Goal: Task Accomplishment & Management: Complete application form

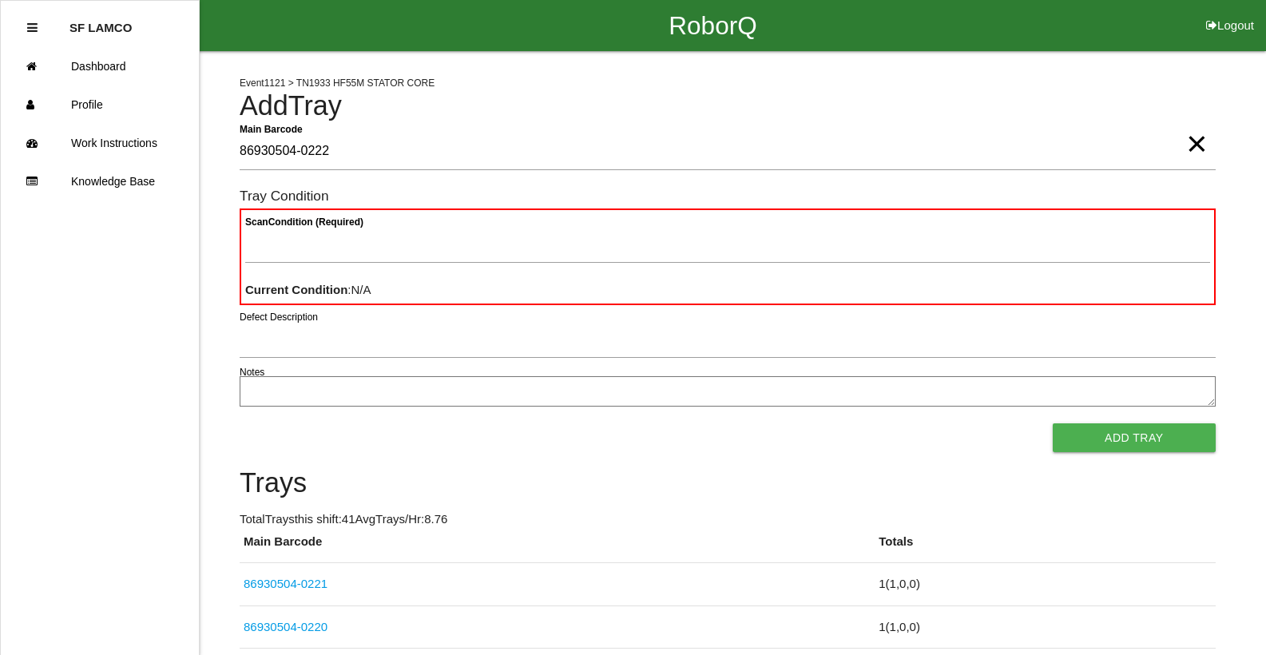
type Barcode "86930504-0222"
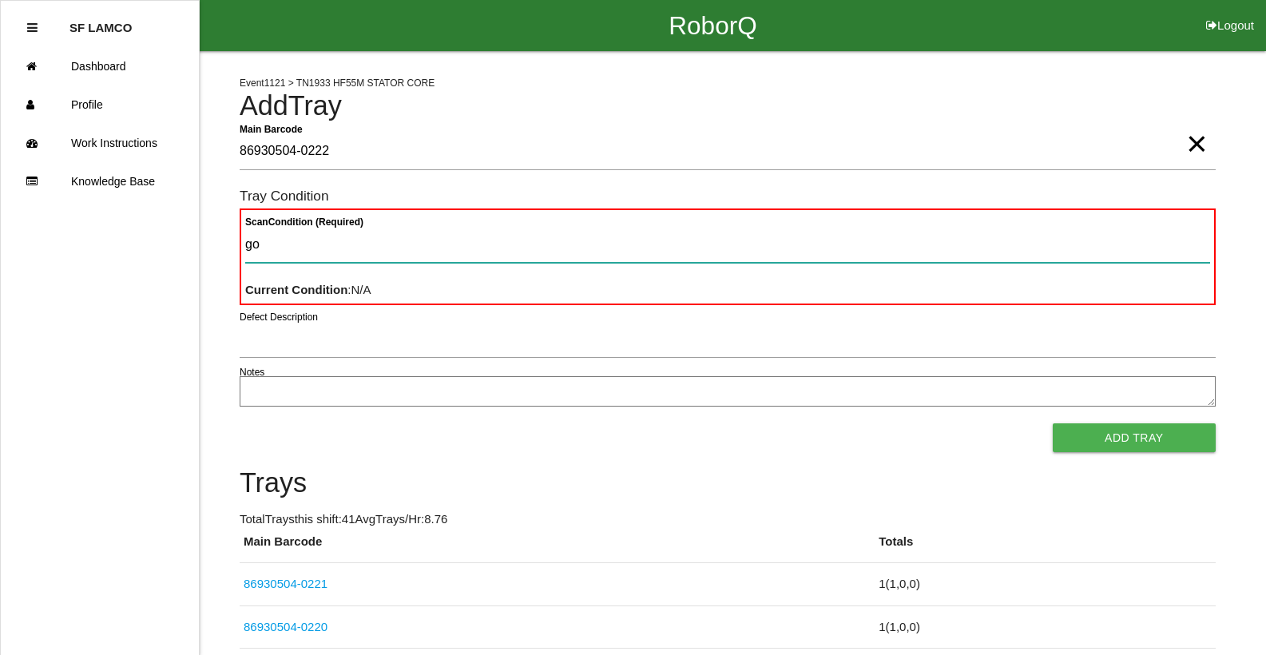
type Condition "goo"
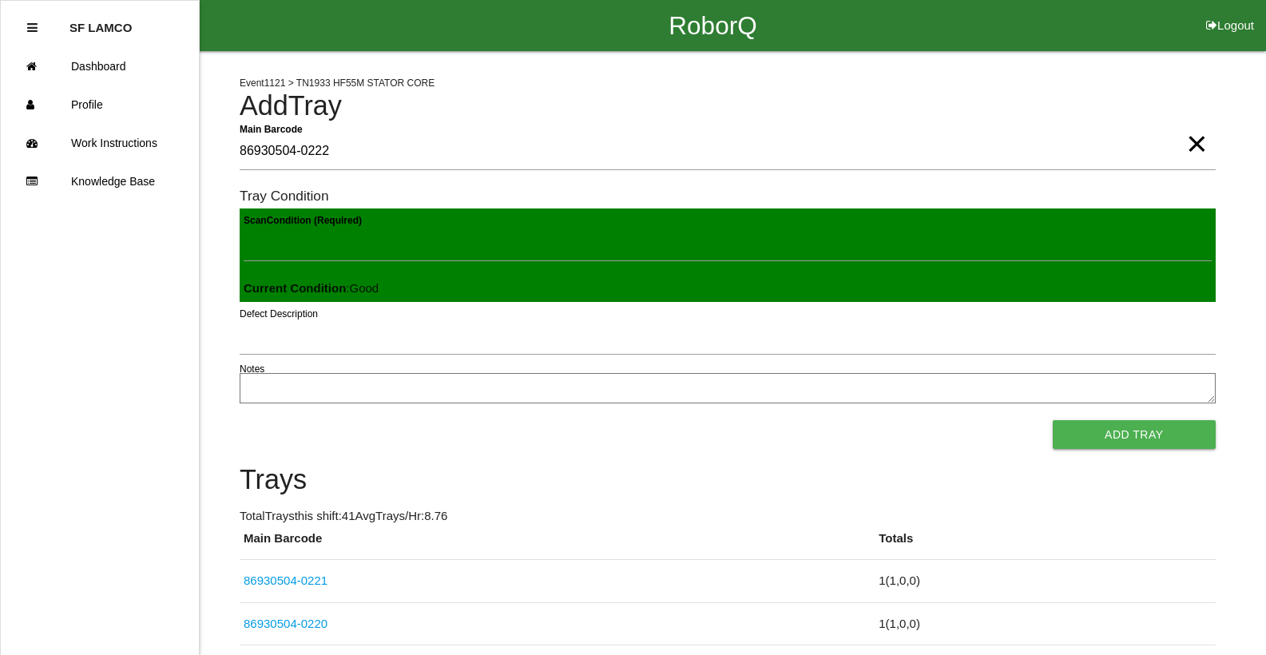
click at [1052, 420] on button "Add Tray" at bounding box center [1133, 434] width 163 height 29
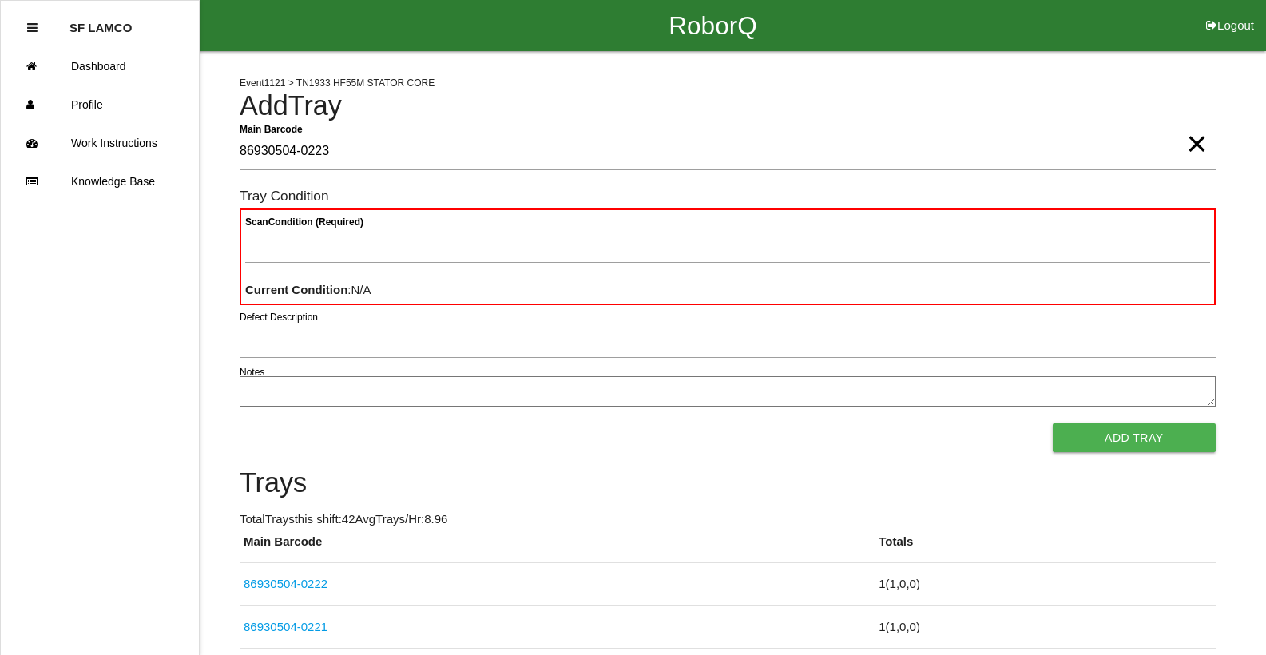
type Barcode "86930504-0223"
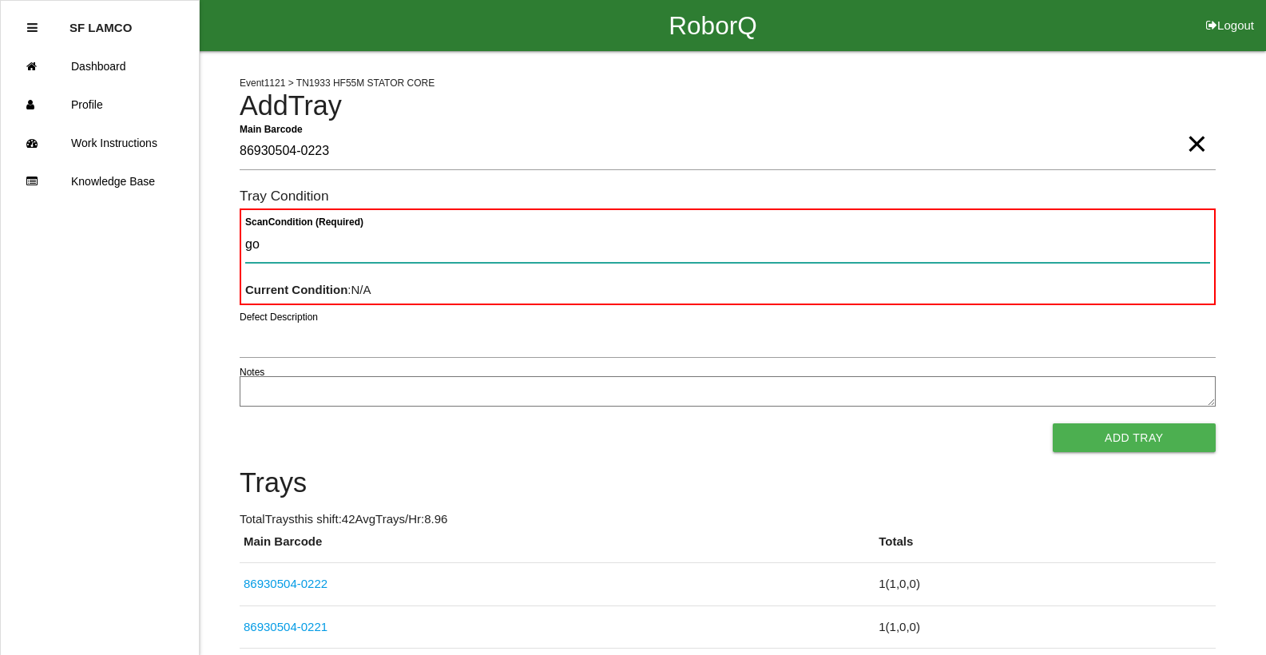
type Condition "goo"
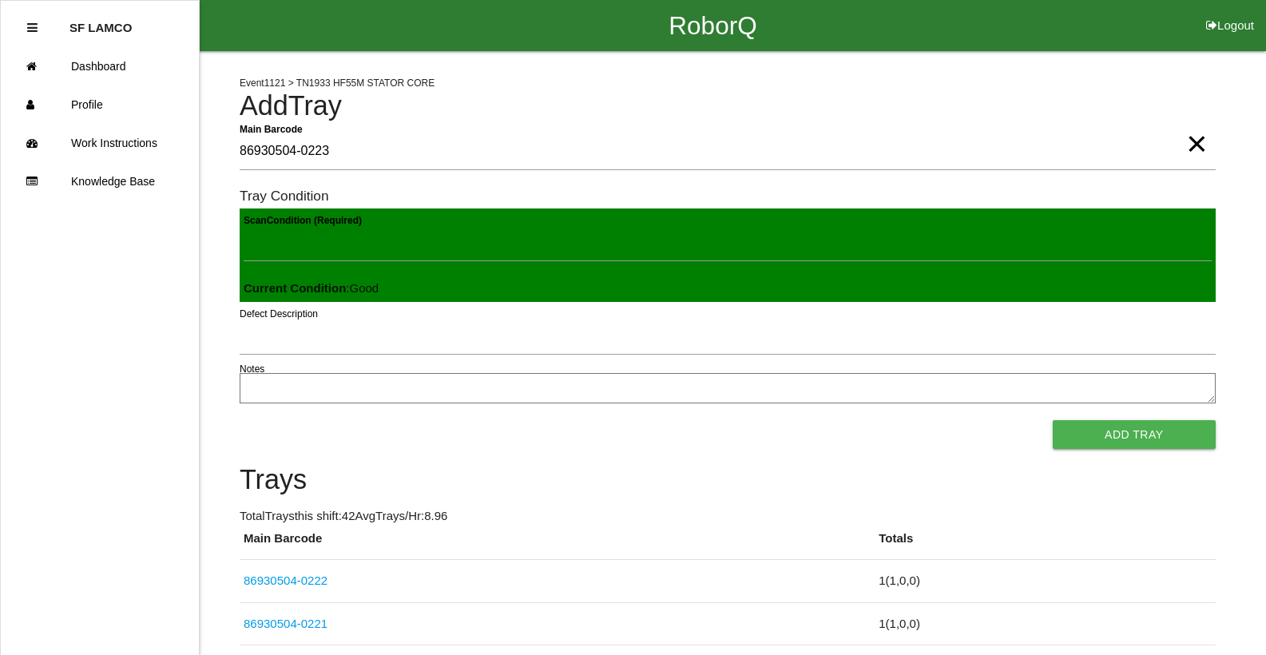
click at [1052, 420] on button "Add Tray" at bounding box center [1133, 434] width 163 height 29
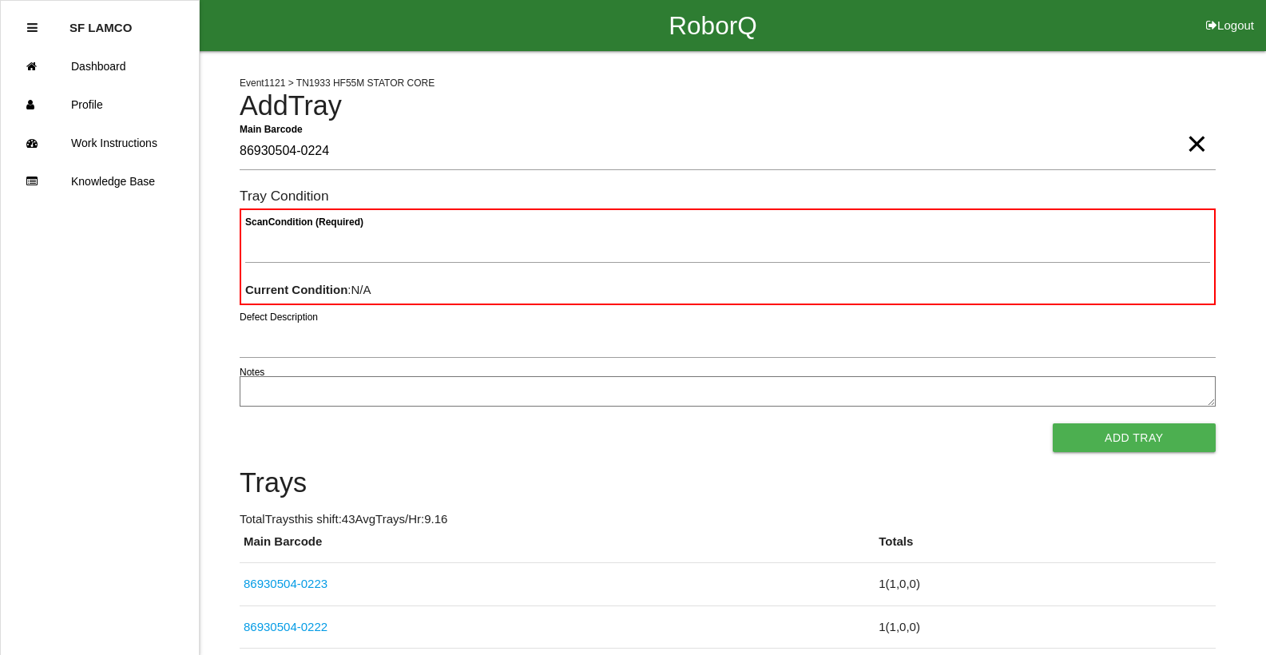
type Barcode "86930504-0224"
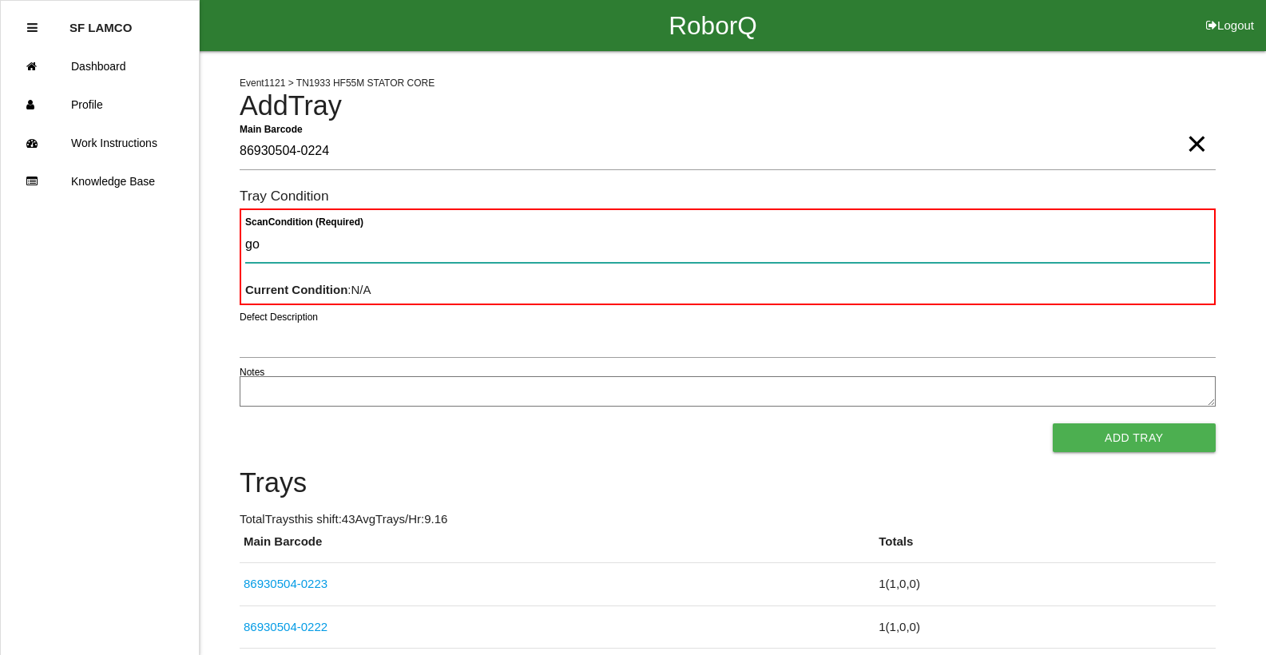
type Condition "goo"
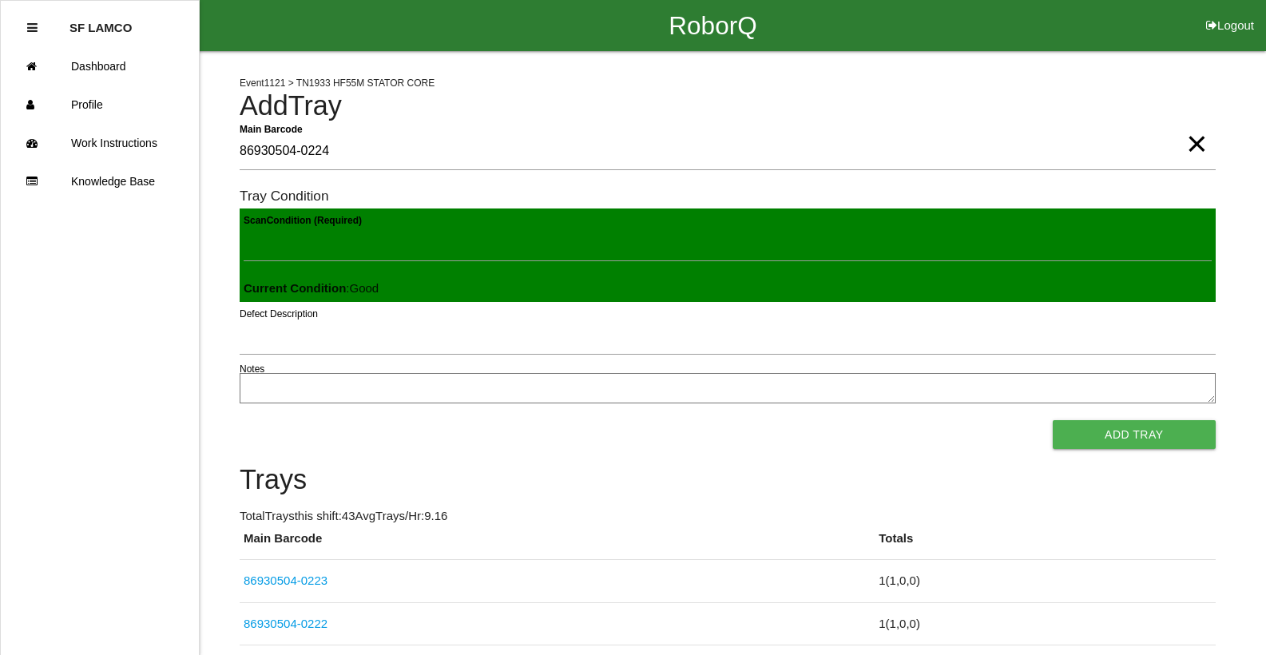
click at [1052, 420] on button "Add Tray" at bounding box center [1133, 434] width 163 height 29
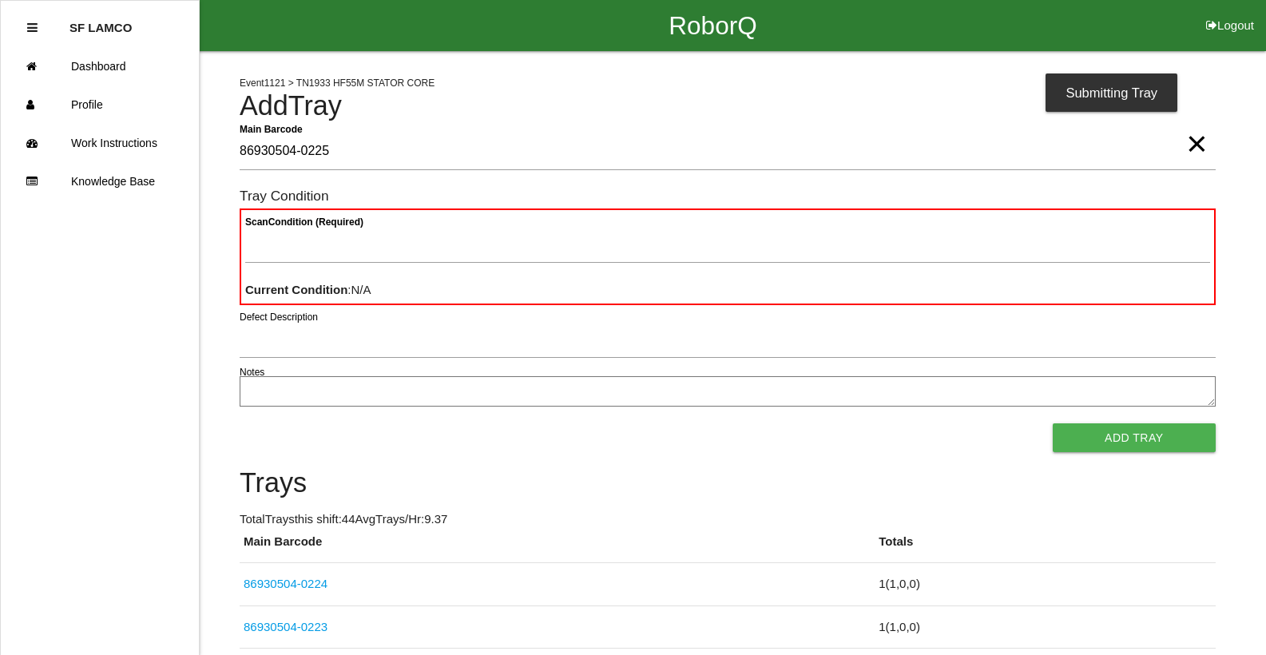
type Barcode "86930504-0225"
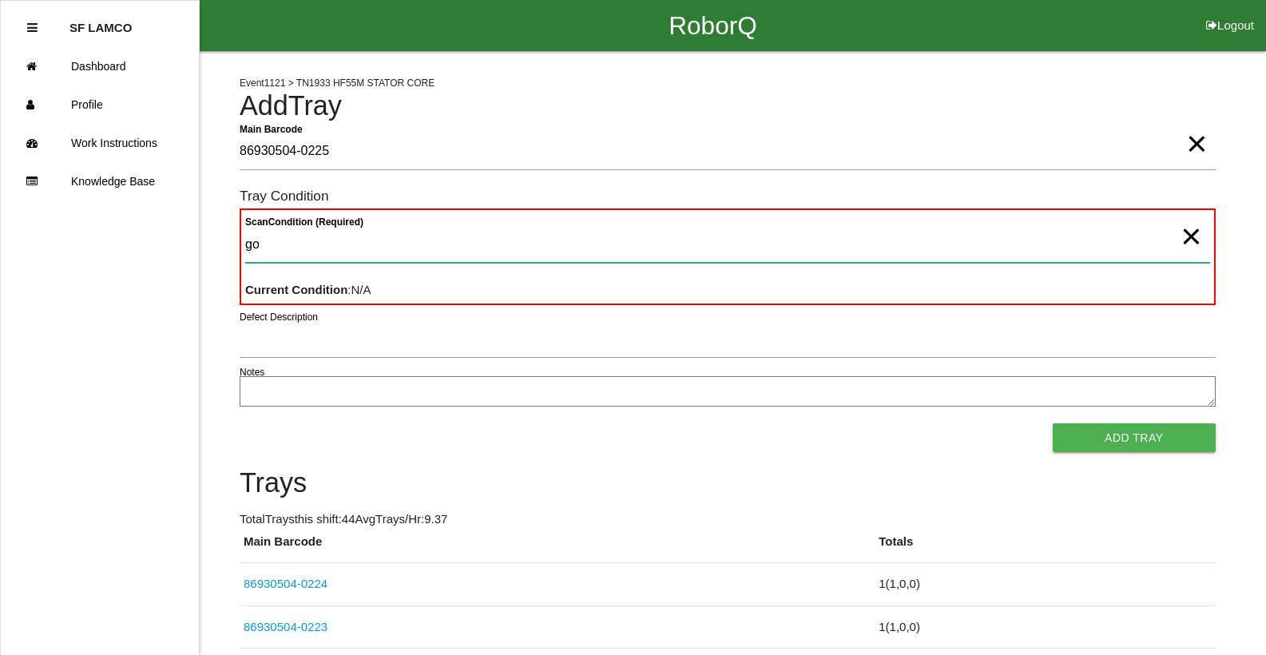
type Condition "goo"
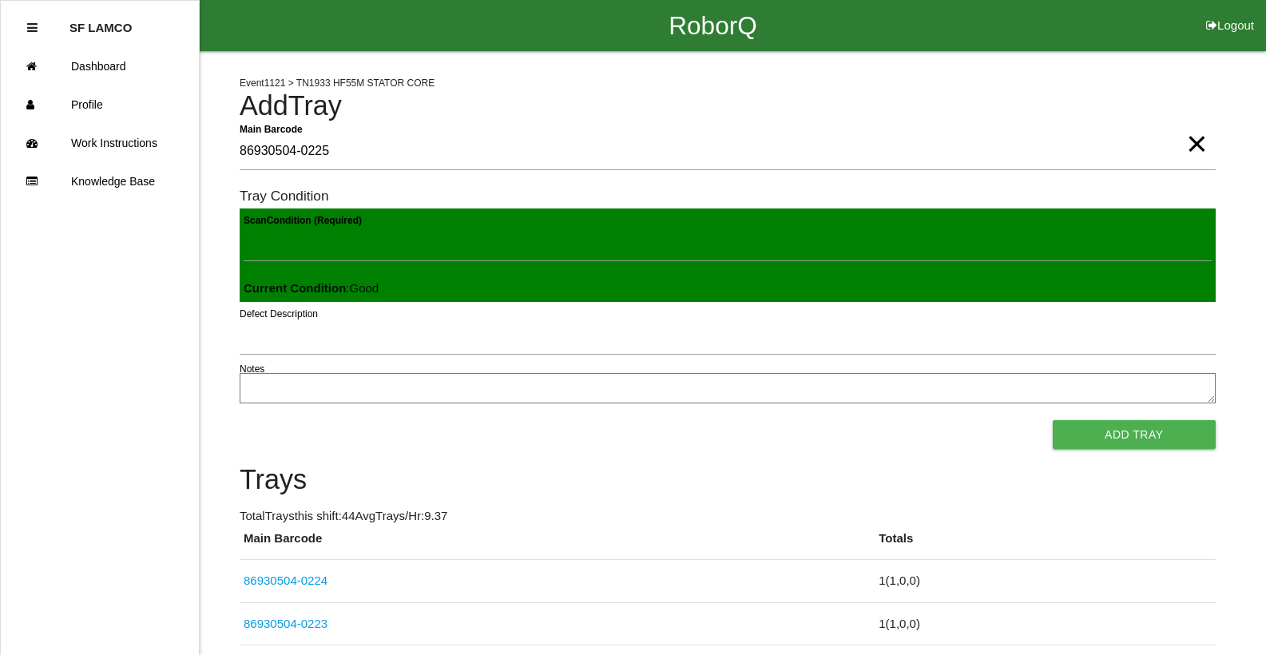
click at [1052, 420] on button "Add Tray" at bounding box center [1133, 434] width 163 height 29
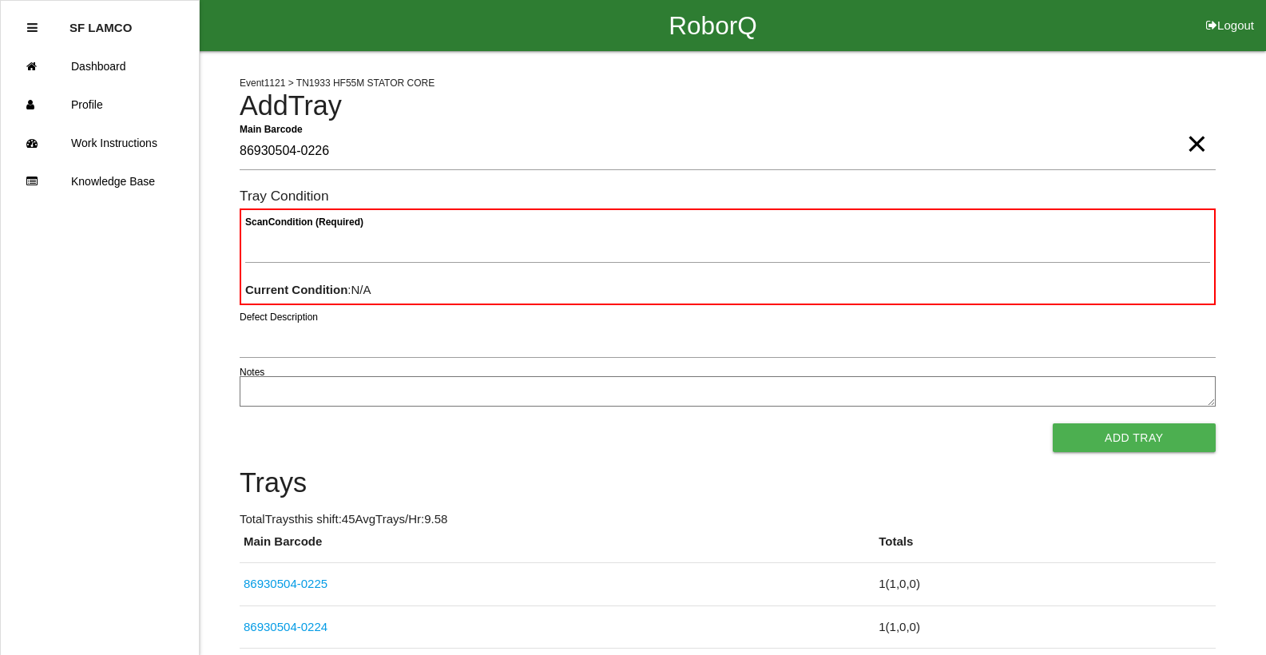
type Barcode "86930504-0226"
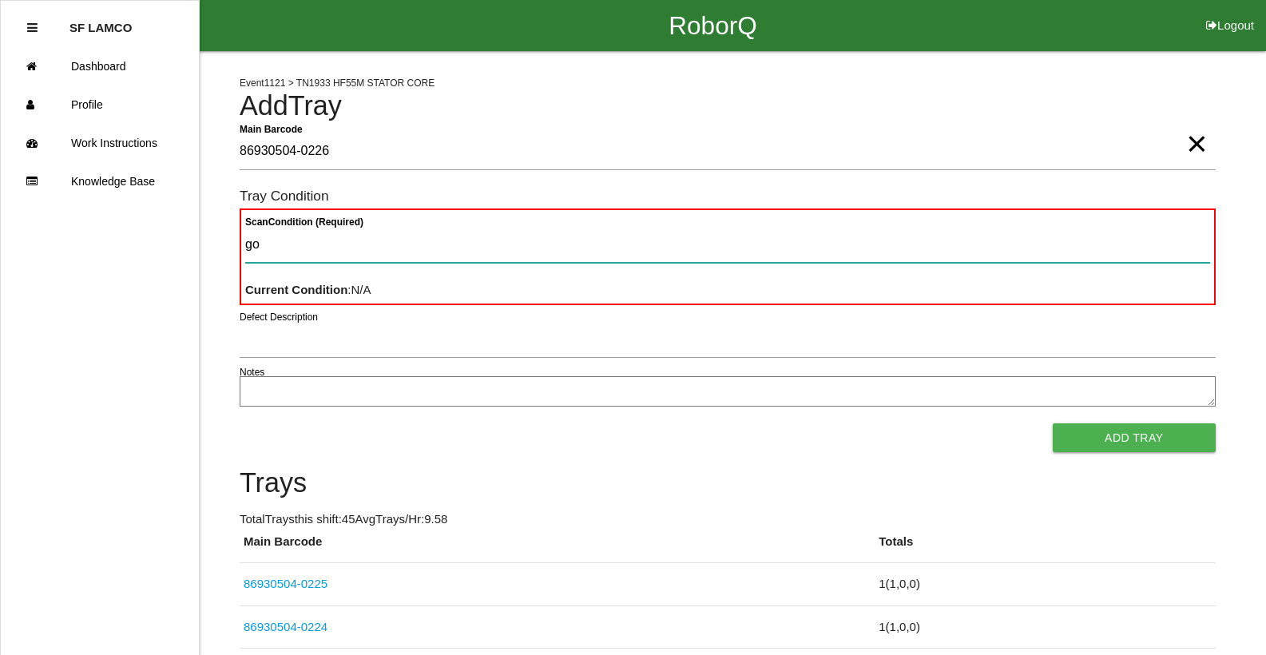
type Condition "goo"
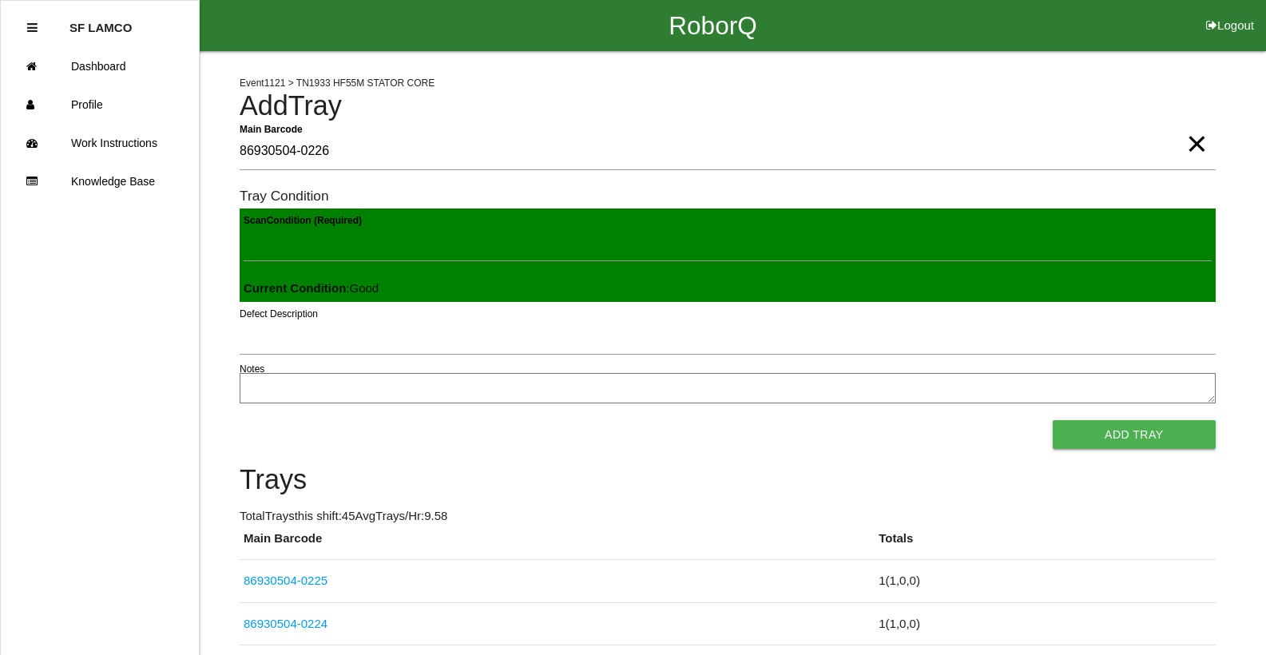
click at [1052, 420] on button "Add Tray" at bounding box center [1133, 434] width 163 height 29
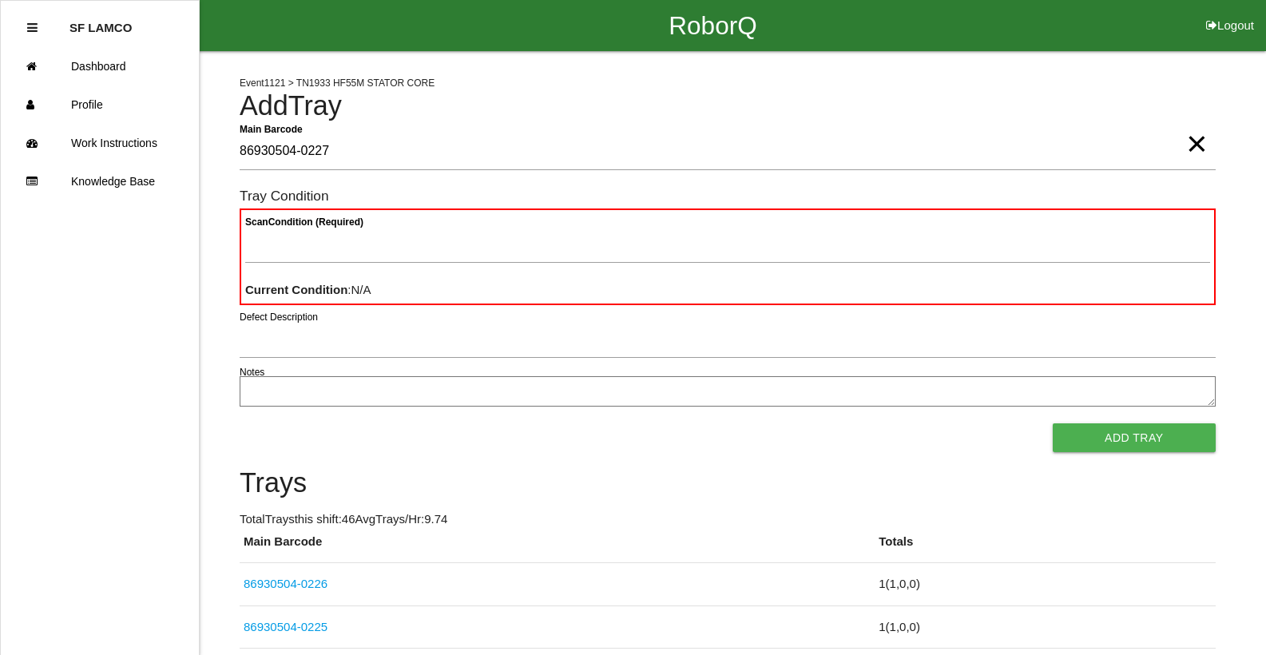
type Barcode "86930504-0227"
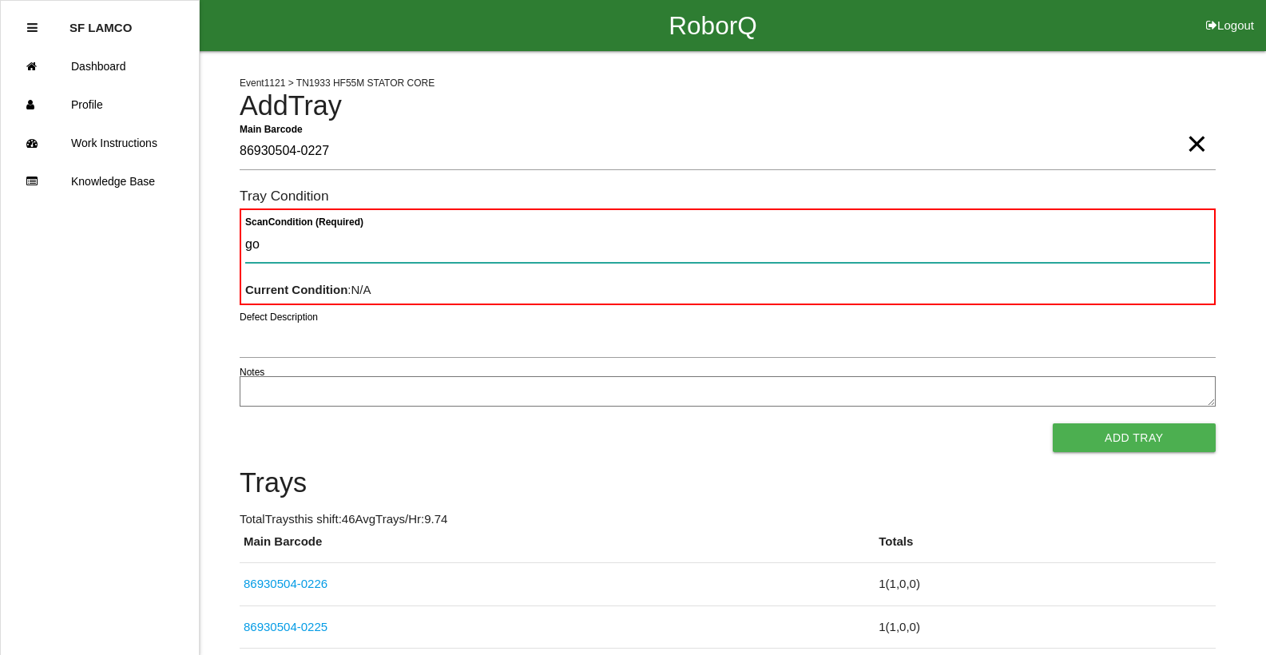
type Condition "goo"
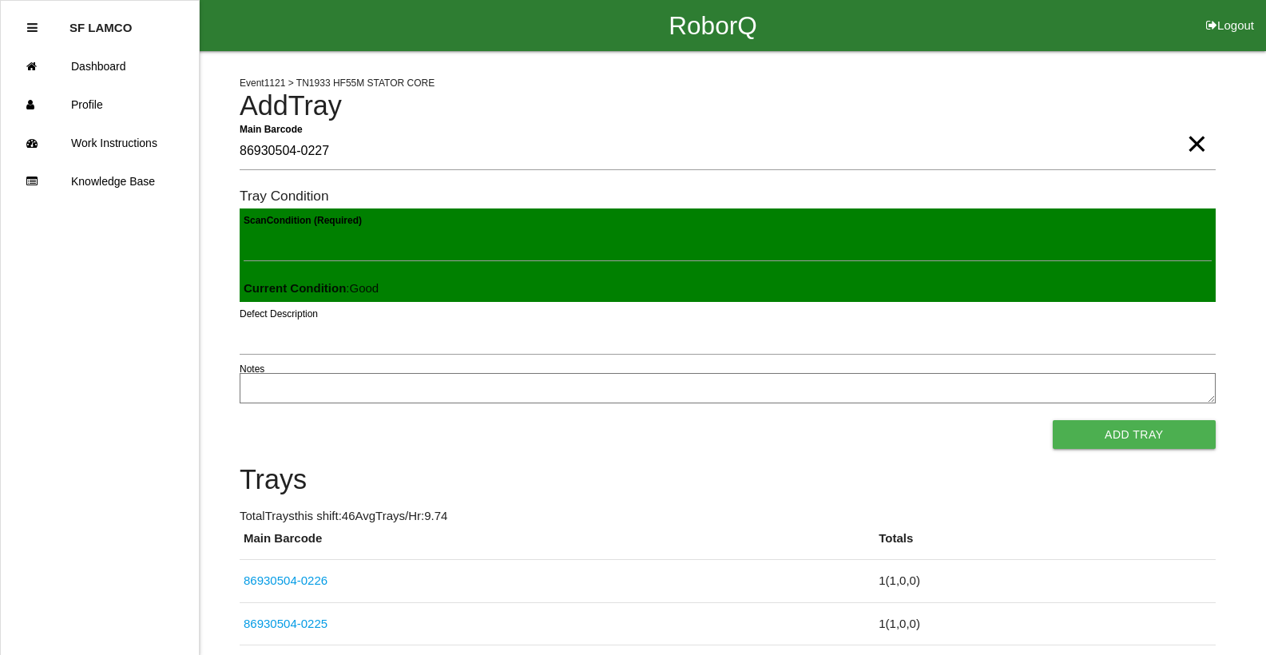
click button "Add Tray" at bounding box center [1133, 434] width 163 height 29
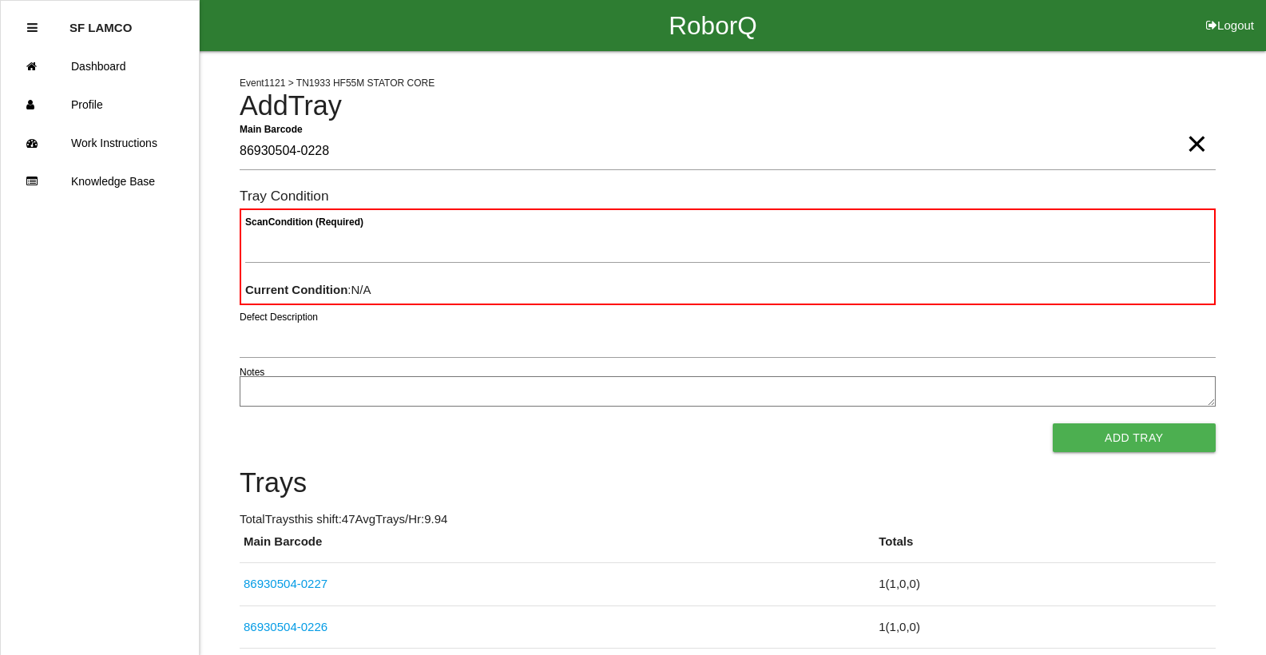
type Barcode "86930504-0228"
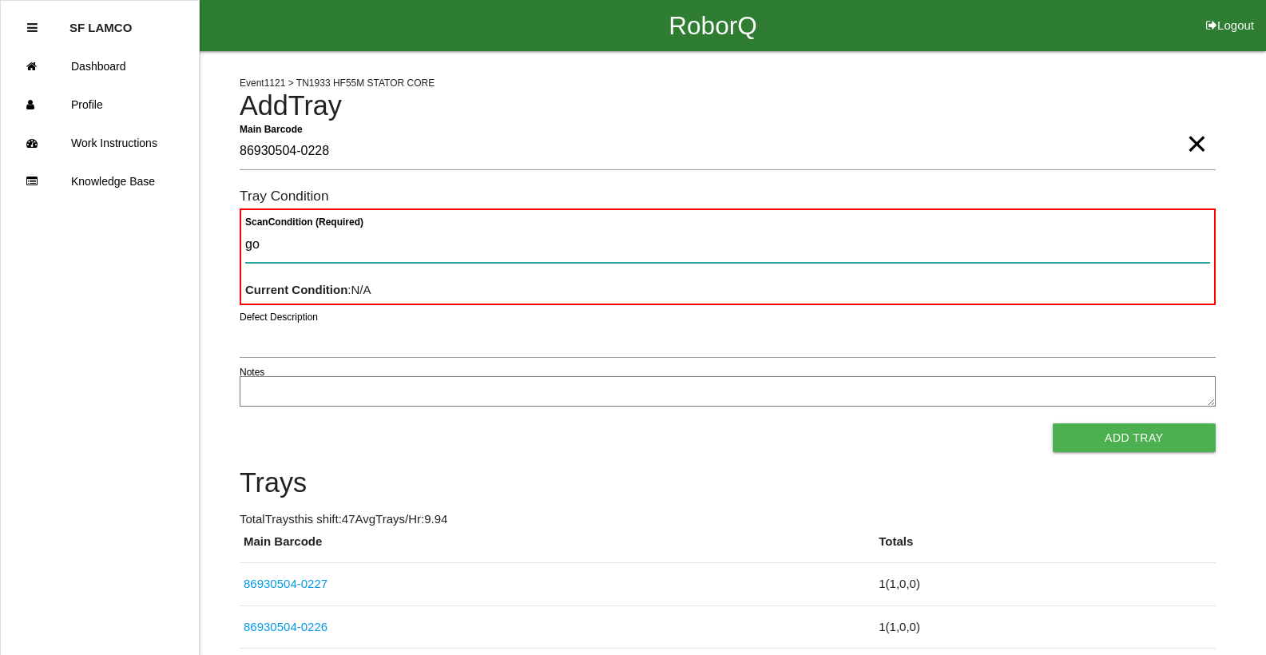
type Condition "goo"
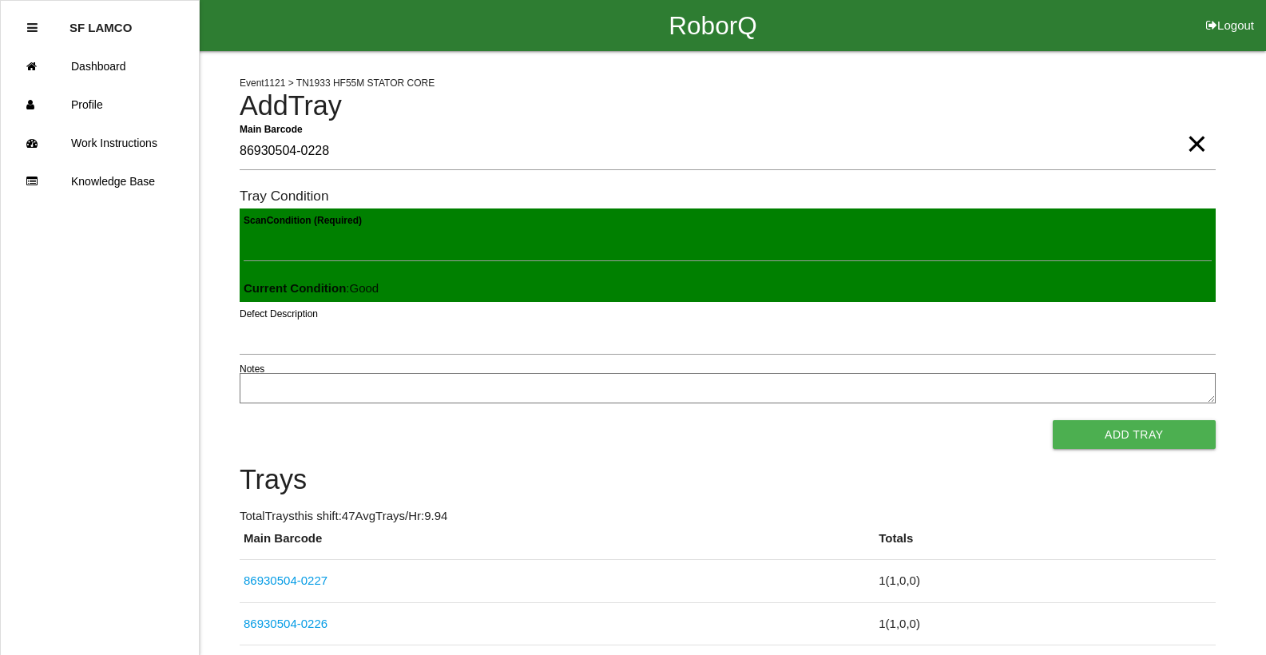
click at [1052, 420] on button "Add Tray" at bounding box center [1133, 434] width 163 height 29
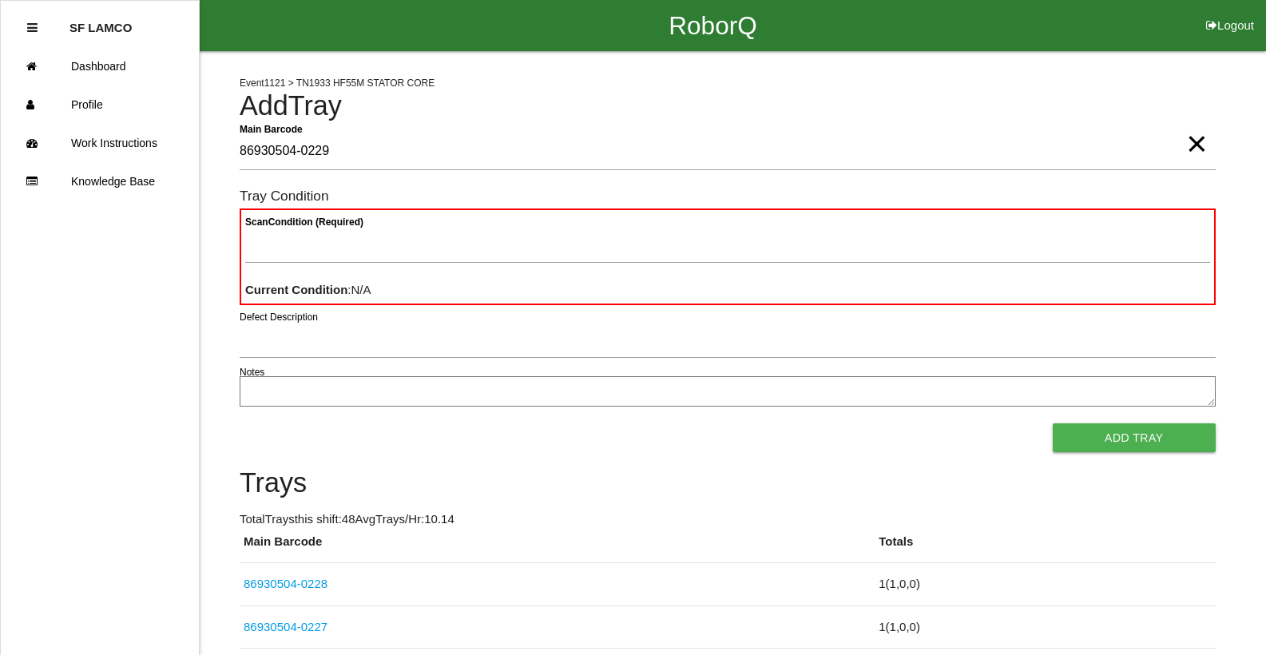
type Barcode "86930504-0229"
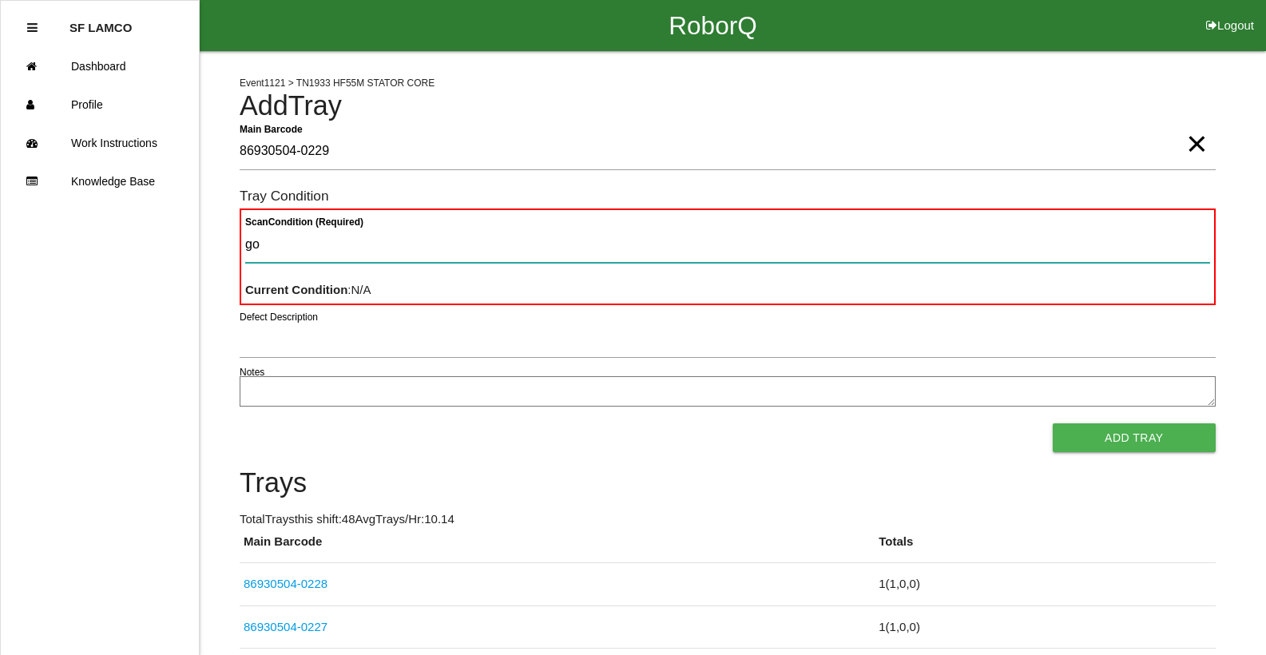
type Condition "goo"
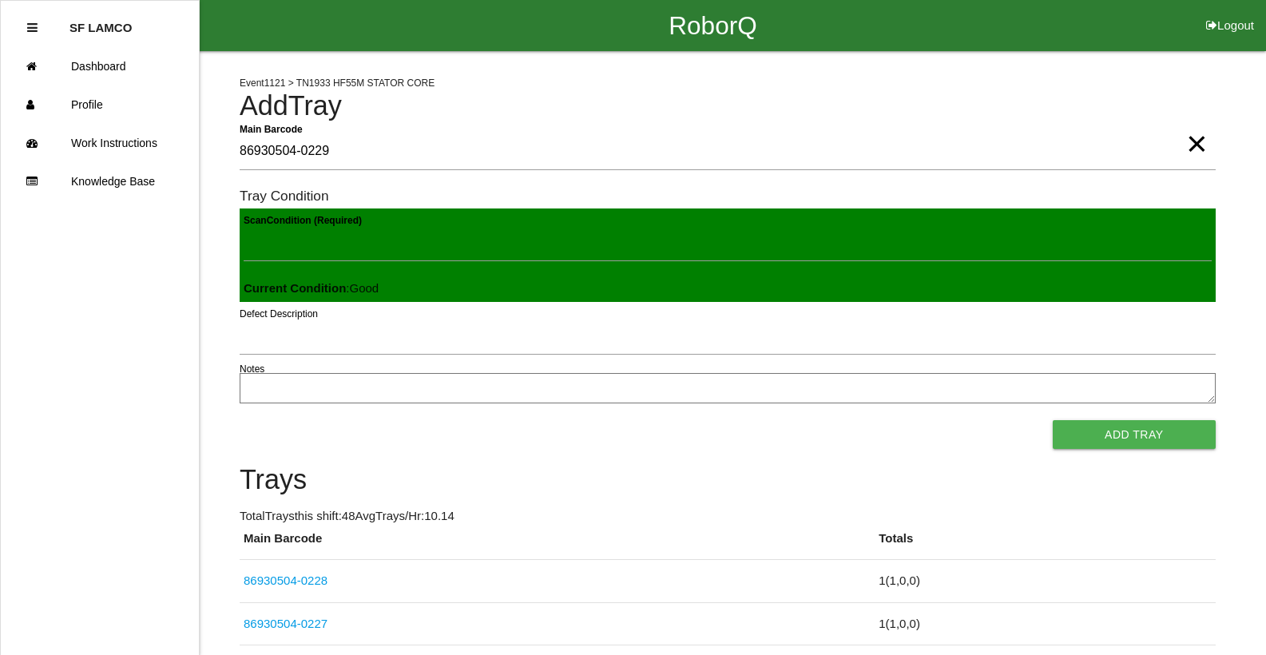
click at [1052, 420] on button "Add Tray" at bounding box center [1133, 434] width 163 height 29
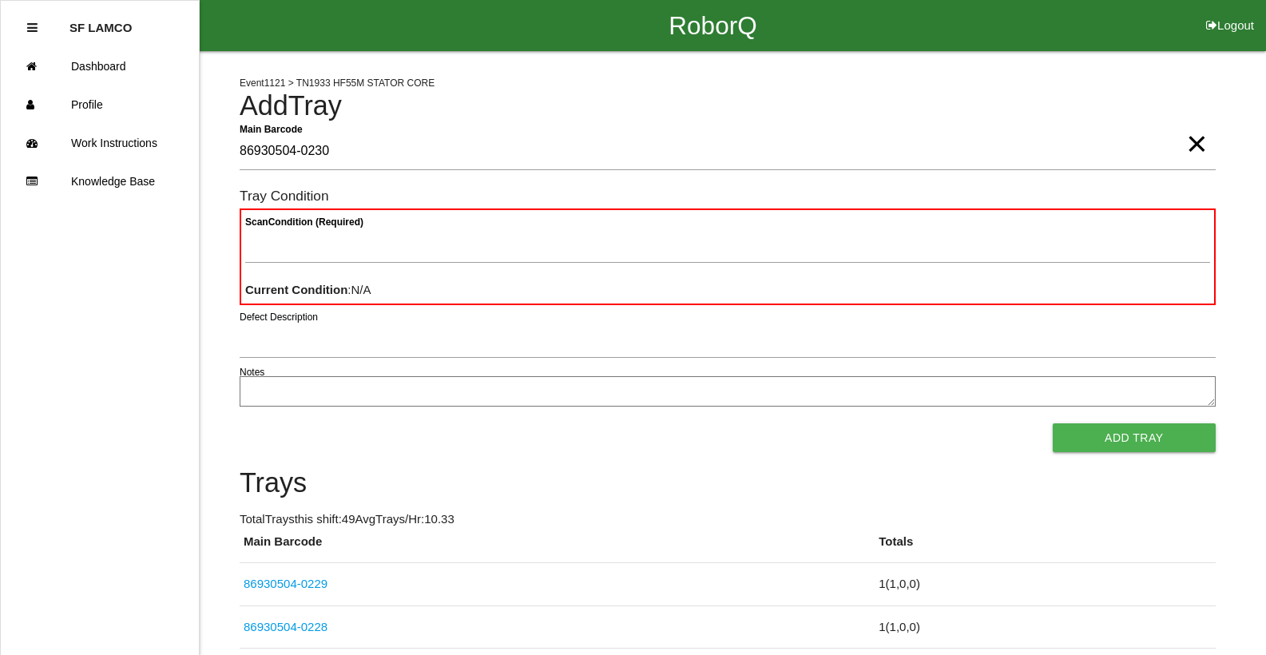
type Barcode "86930504-0230"
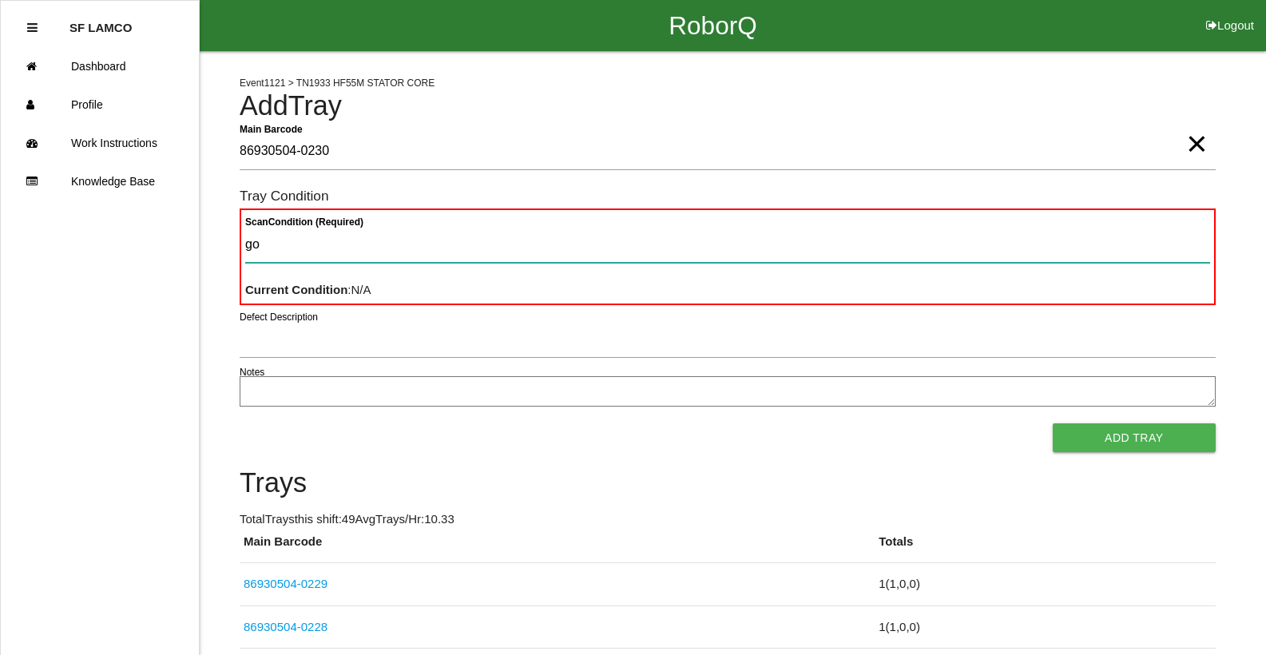
type Condition "goo"
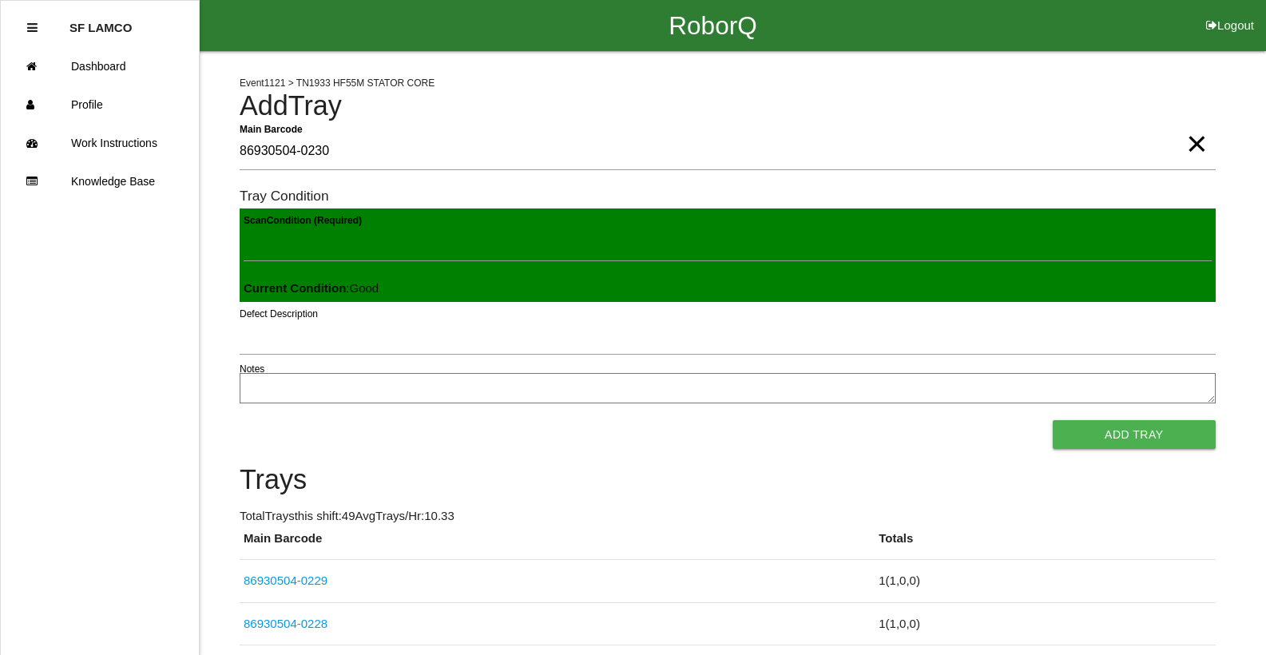
click at [1052, 420] on button "Add Tray" at bounding box center [1133, 434] width 163 height 29
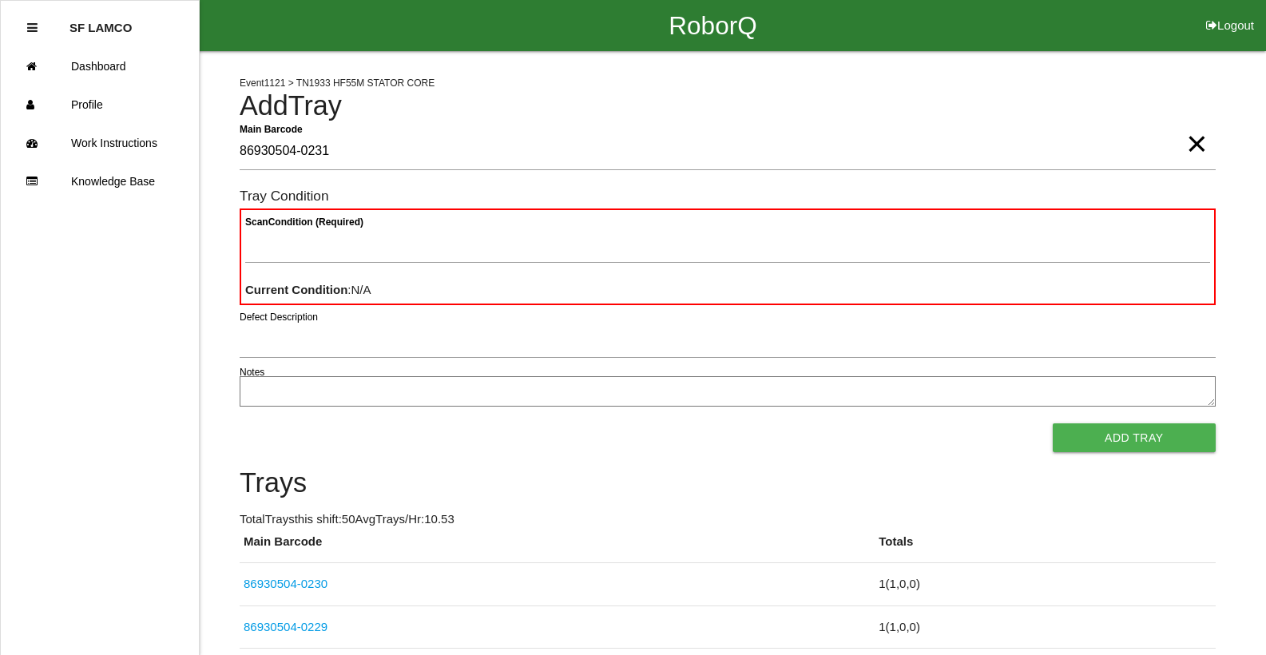
type Barcode "86930504-0231"
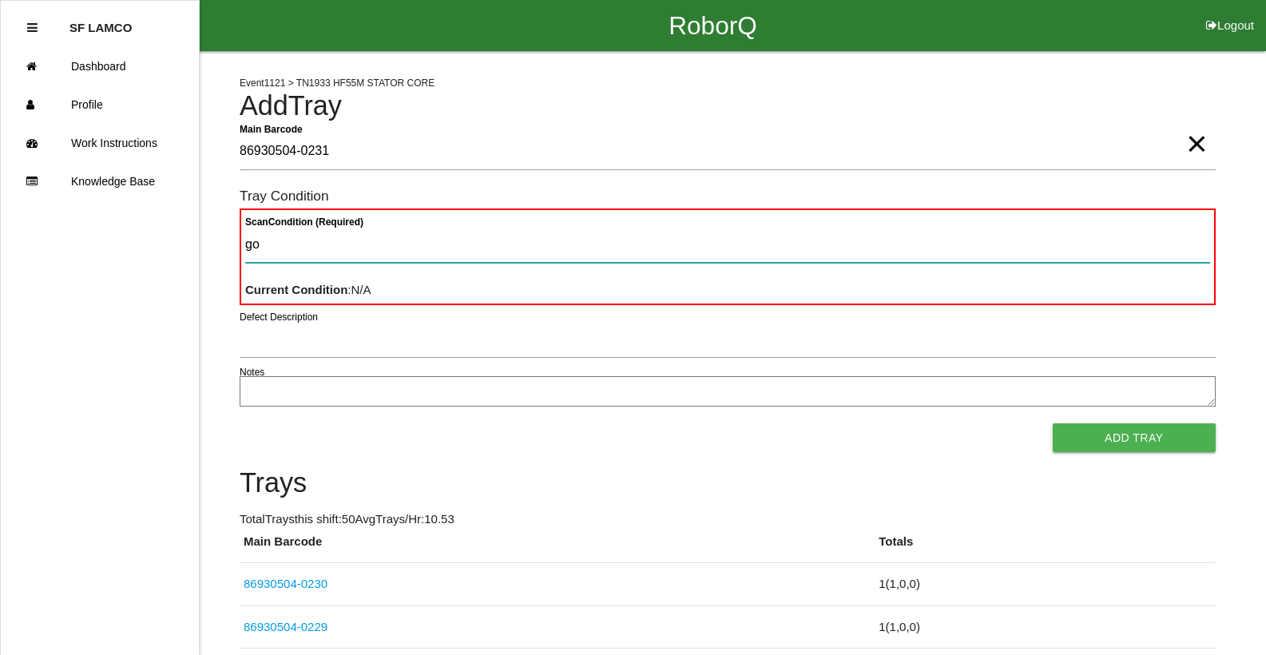
type Condition "goo"
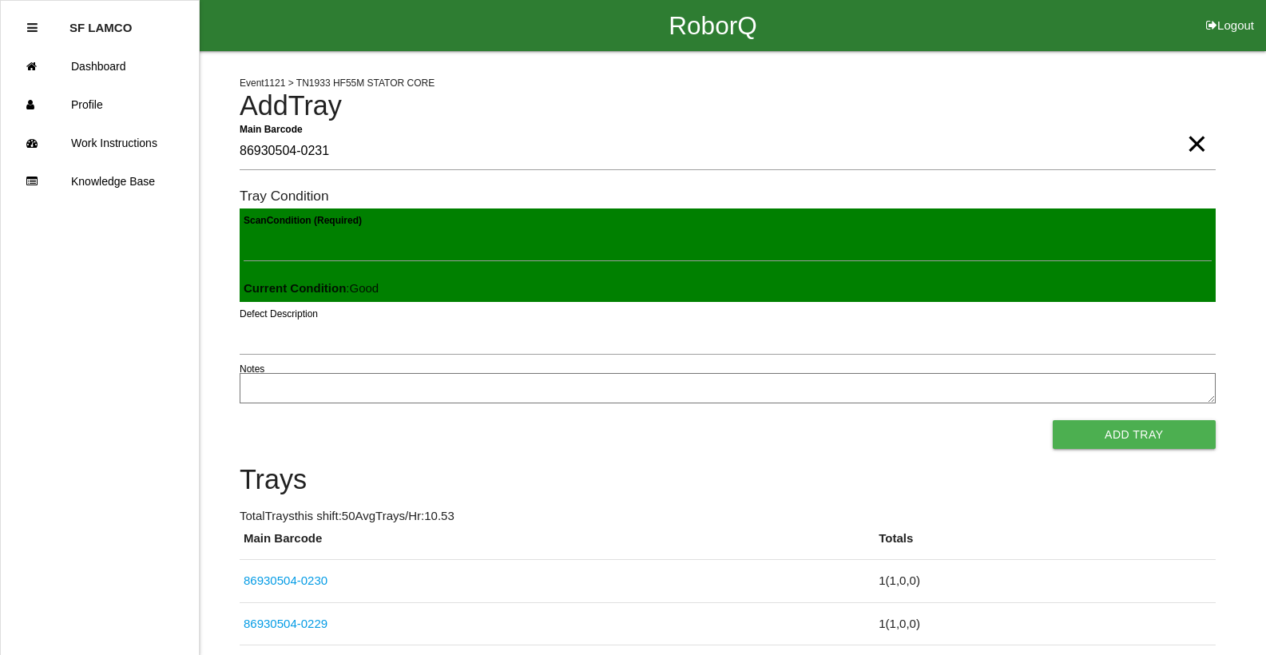
click at [1052, 420] on button "Add Tray" at bounding box center [1133, 434] width 163 height 29
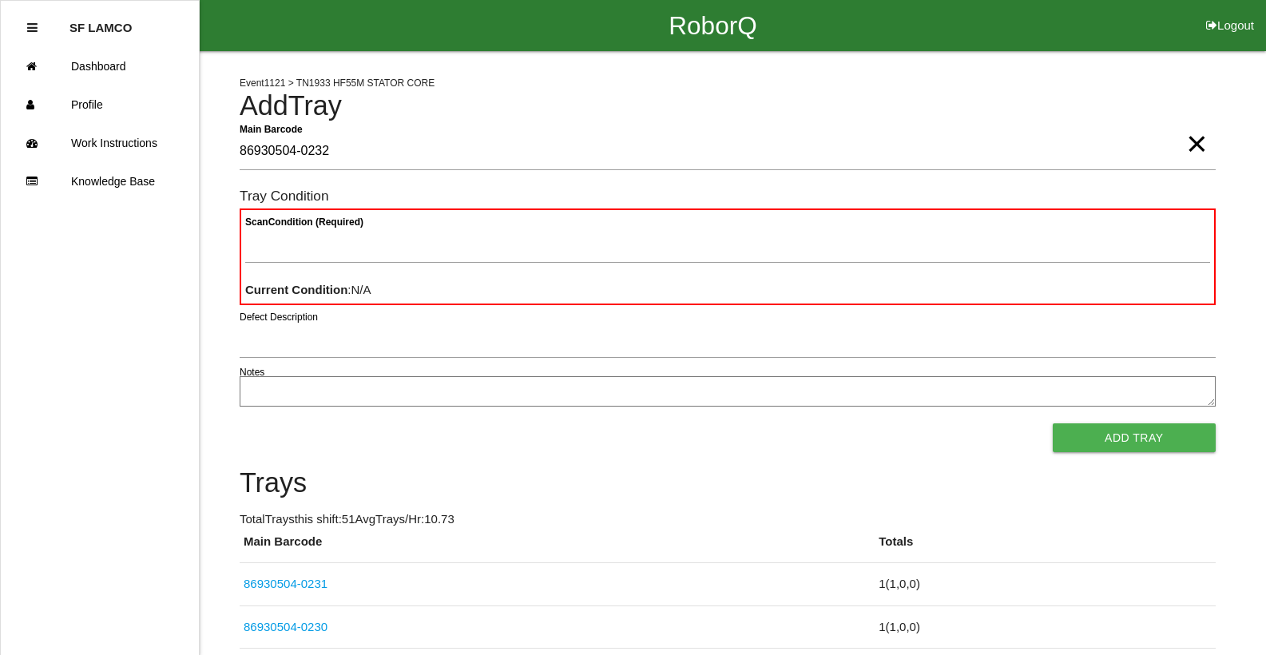
type Barcode "86930504-0232"
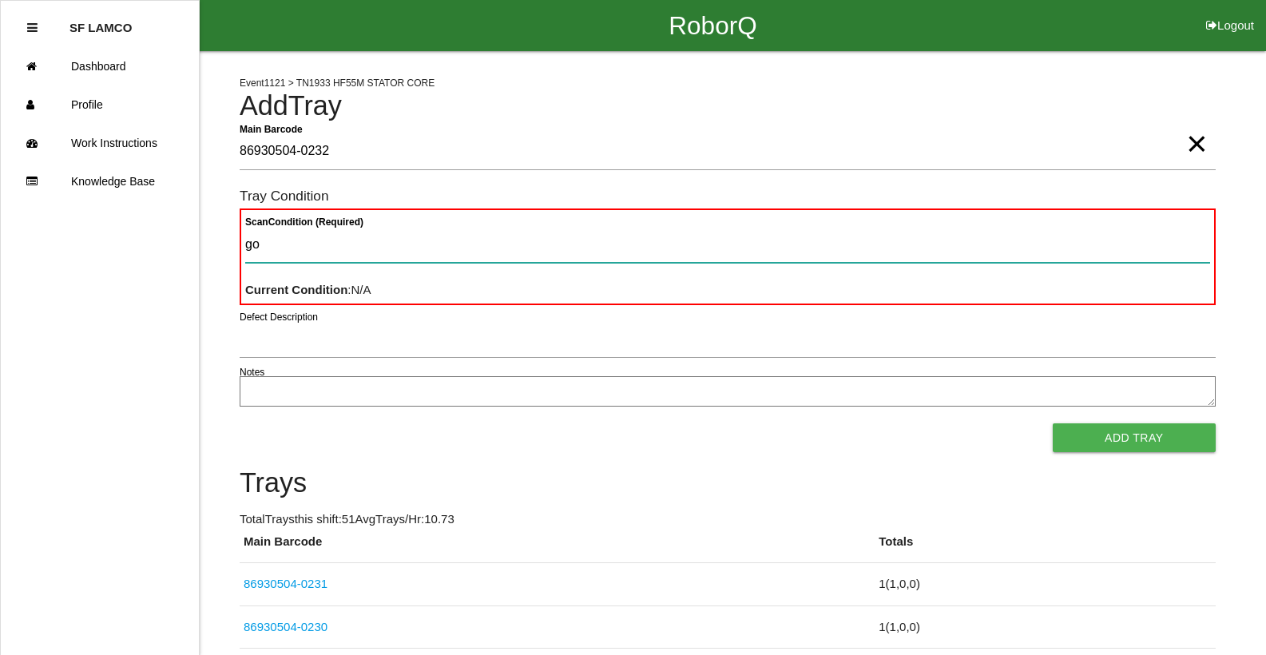
type Condition "goo"
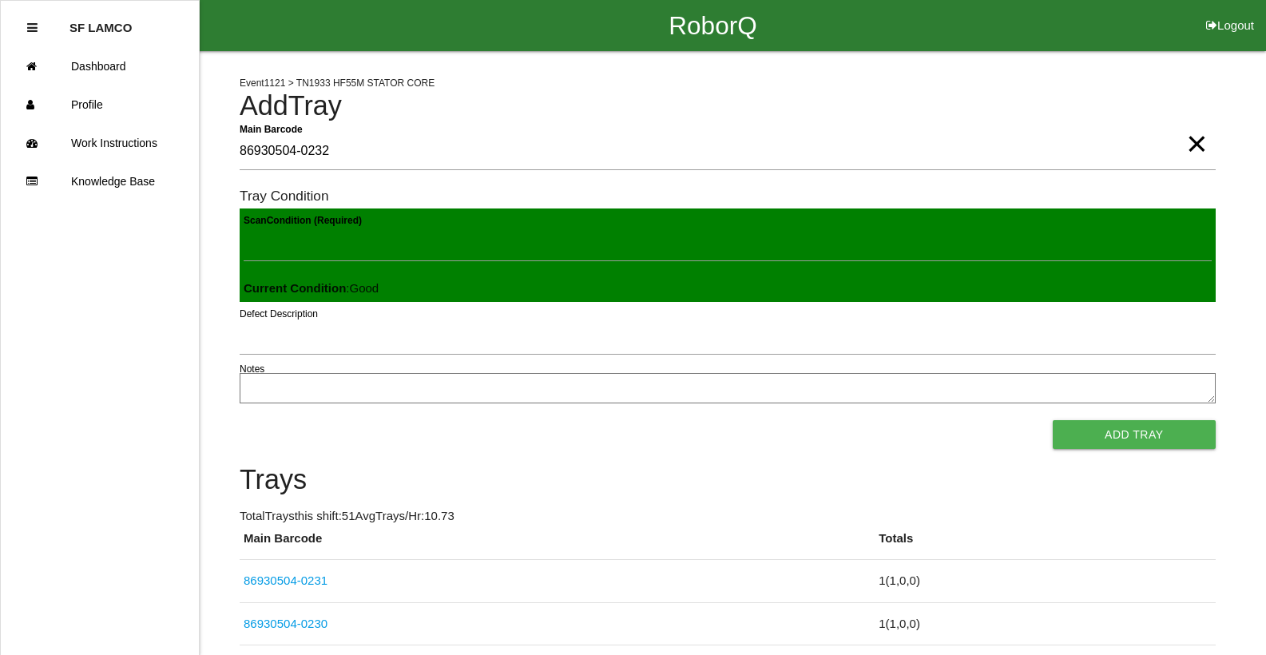
click at [1052, 420] on button "Add Tray" at bounding box center [1133, 434] width 163 height 29
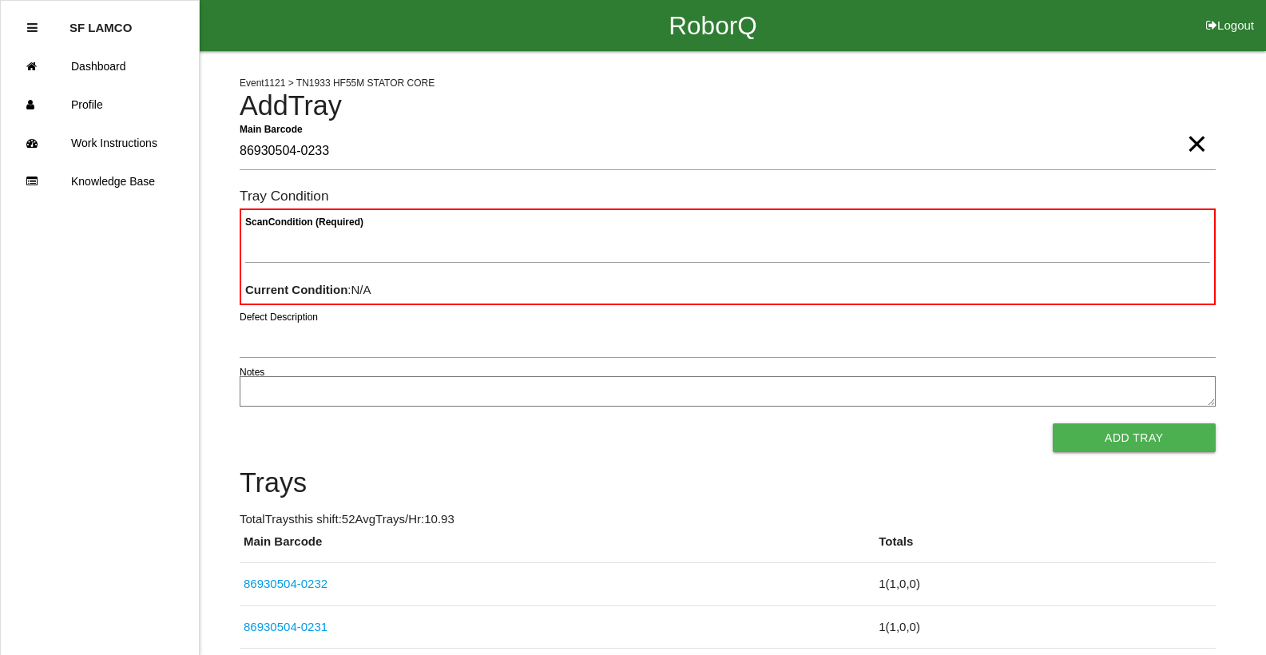
type Barcode "86930504-0233"
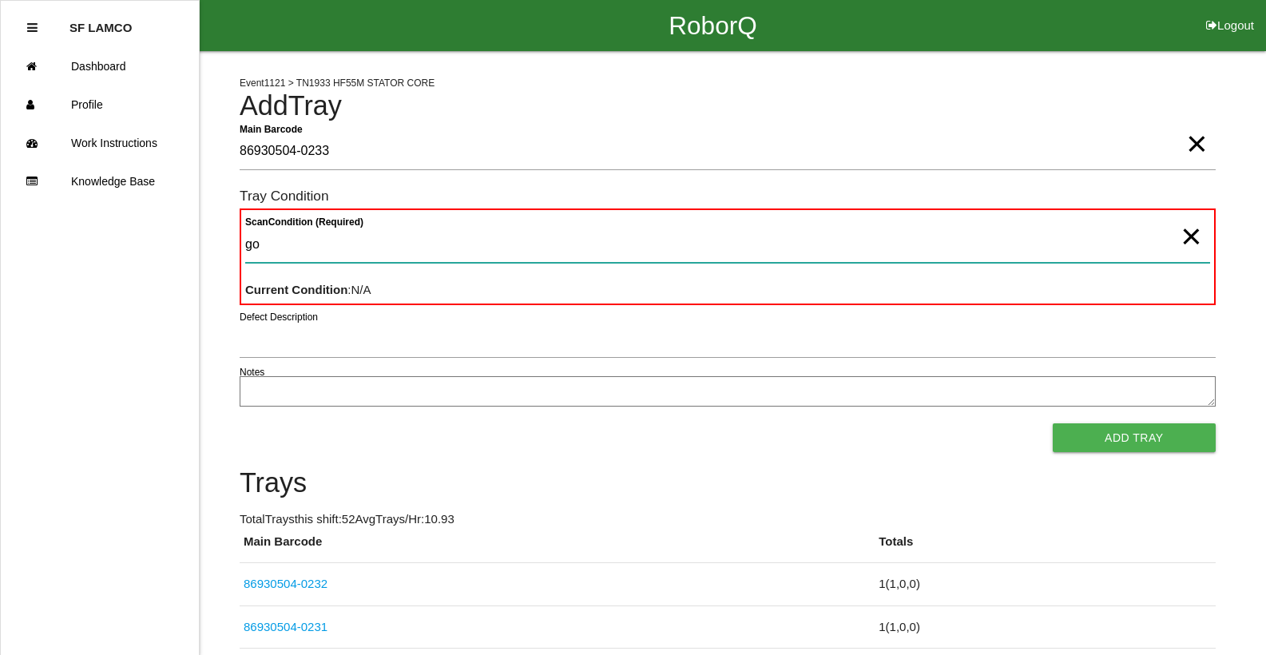
type Condition "goo"
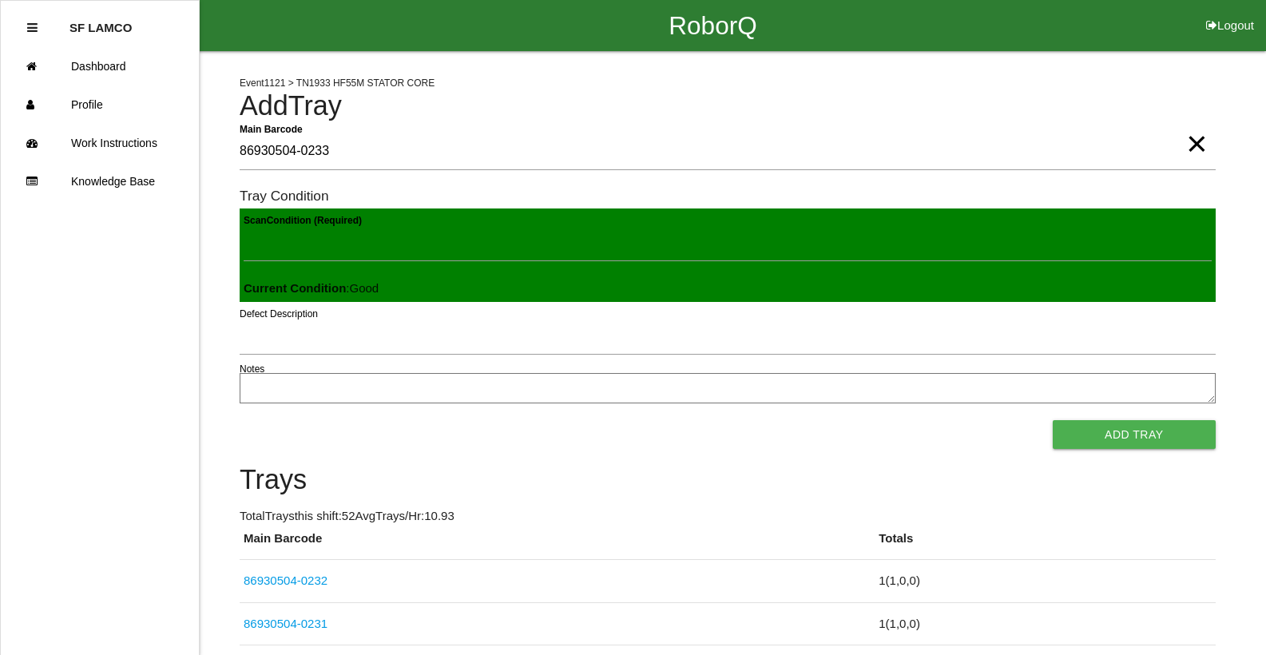
click at [1052, 420] on button "Add Tray" at bounding box center [1133, 434] width 163 height 29
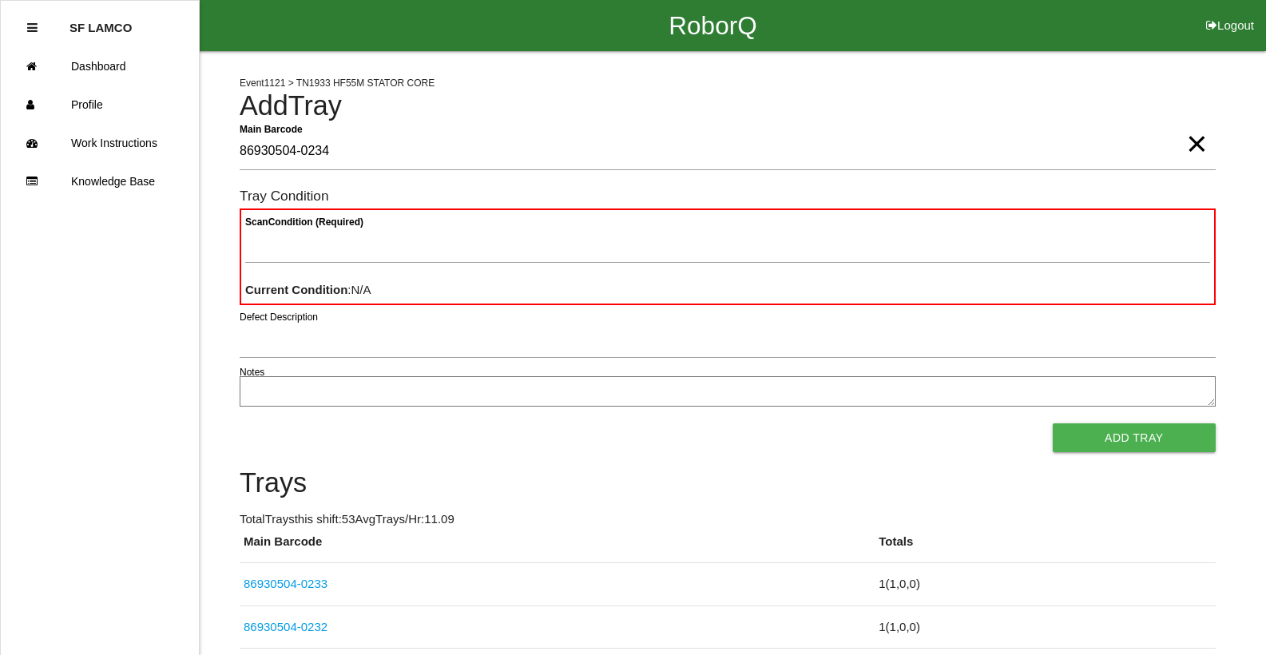
type Barcode "86930504-0234"
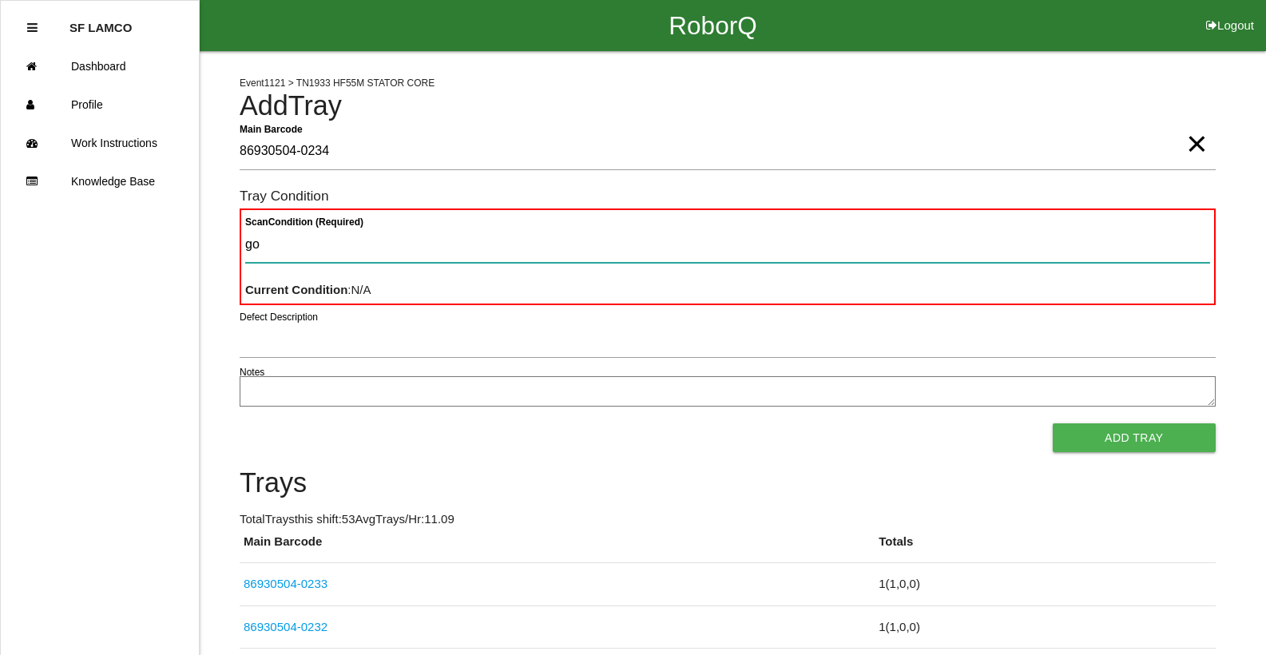
type Condition "goo"
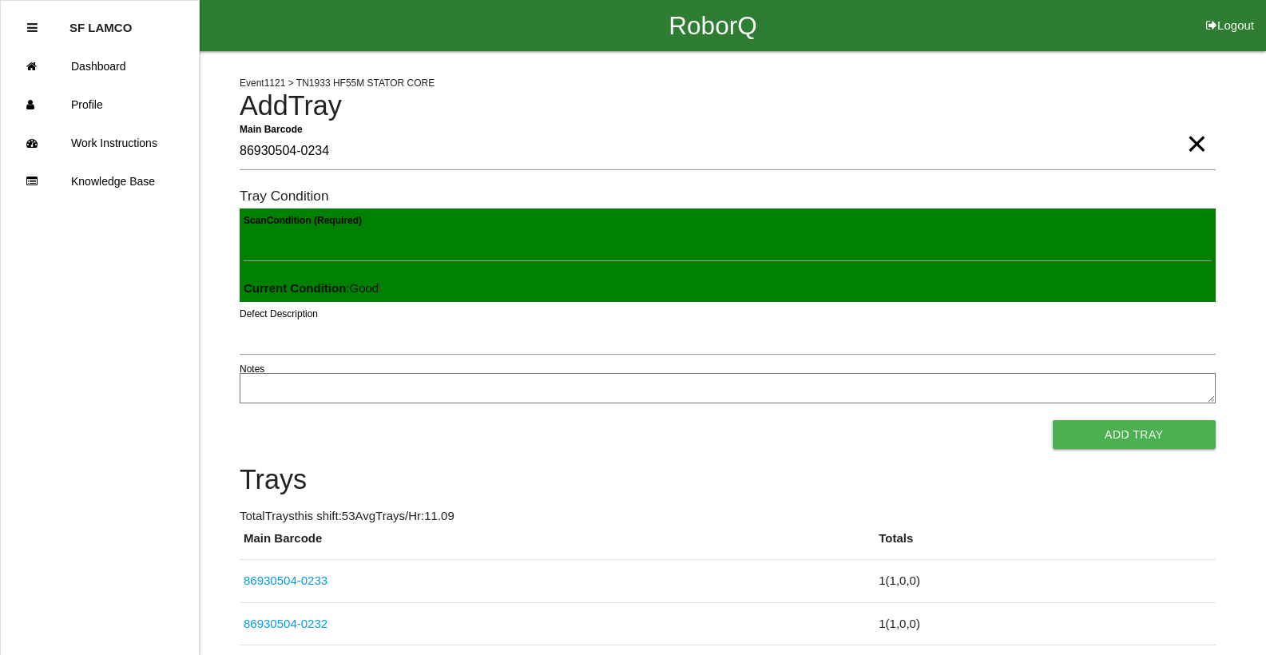
click at [1052, 420] on button "Add Tray" at bounding box center [1133, 434] width 163 height 29
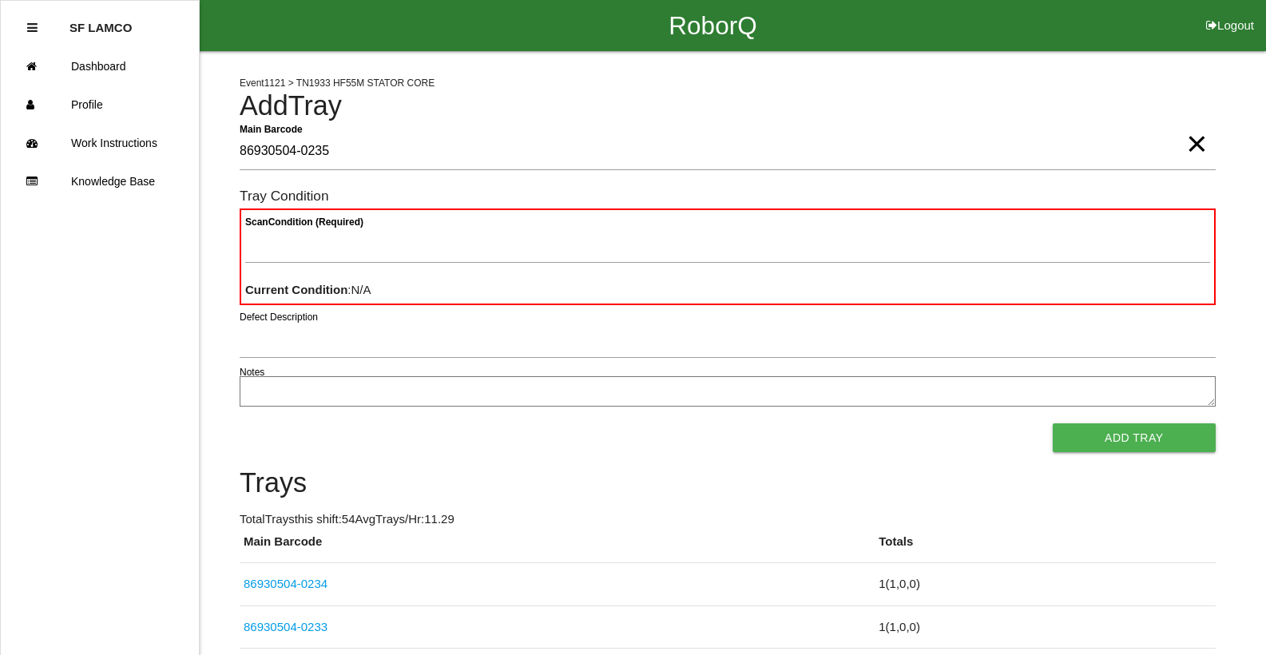
type Barcode "86930504-0235"
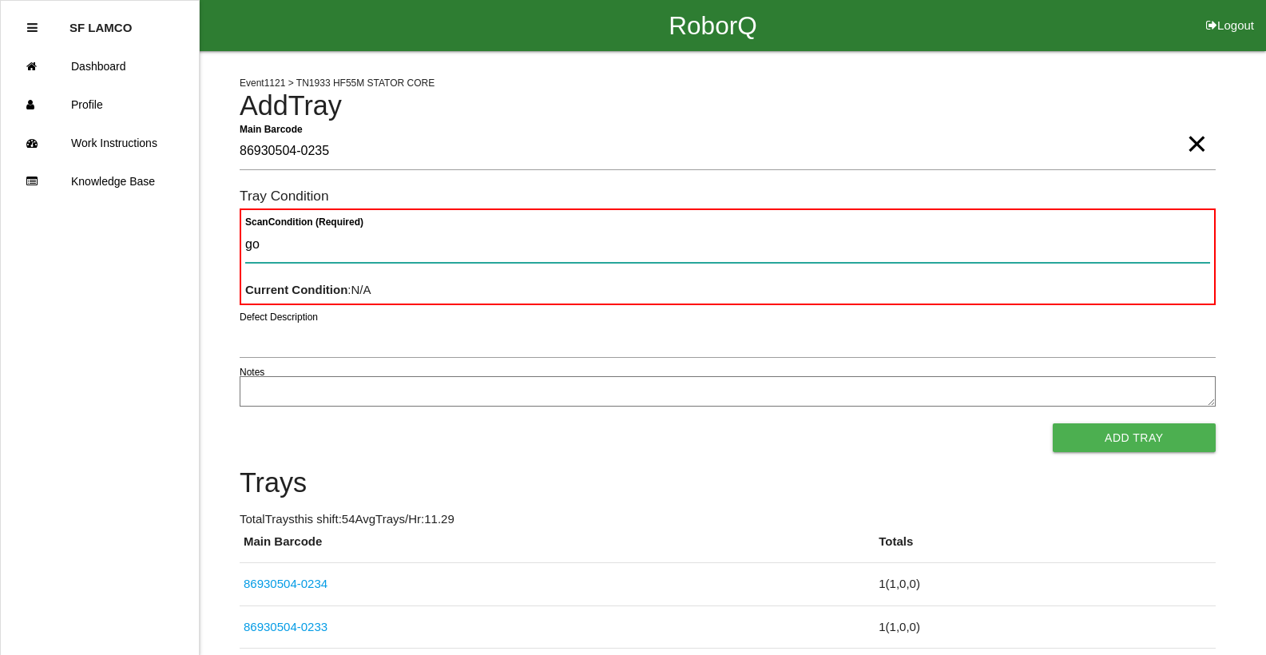
type Condition "goo"
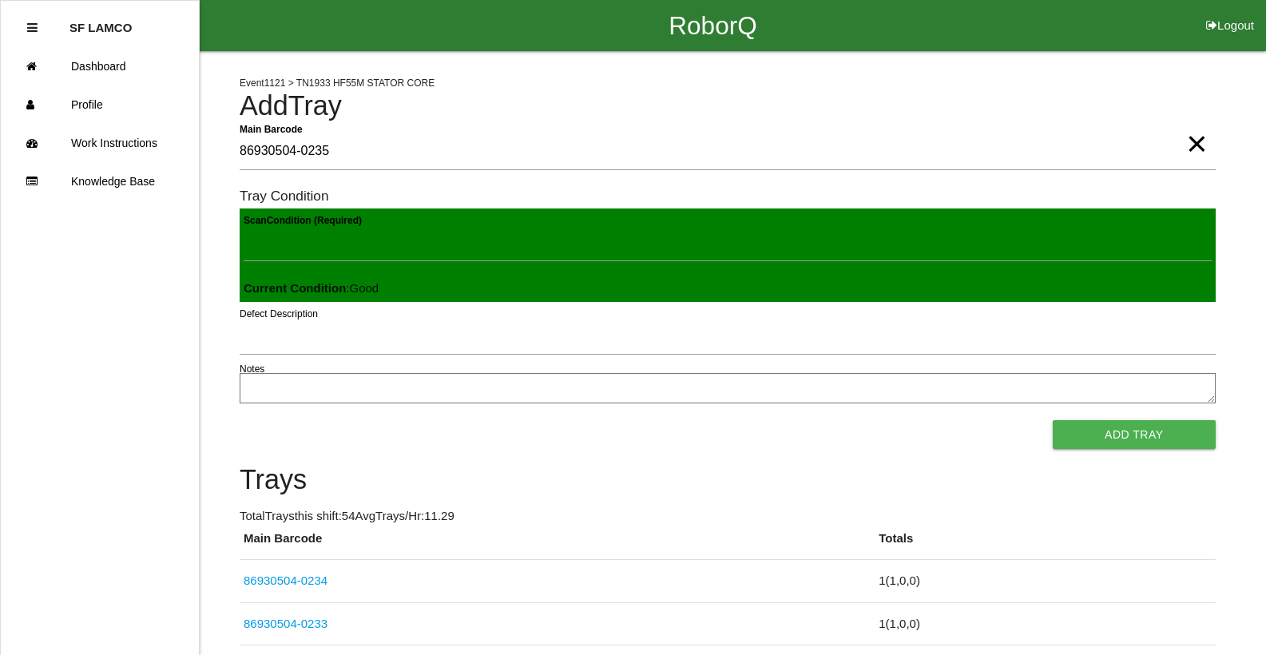
click at [1052, 420] on button "Add Tray" at bounding box center [1133, 434] width 163 height 29
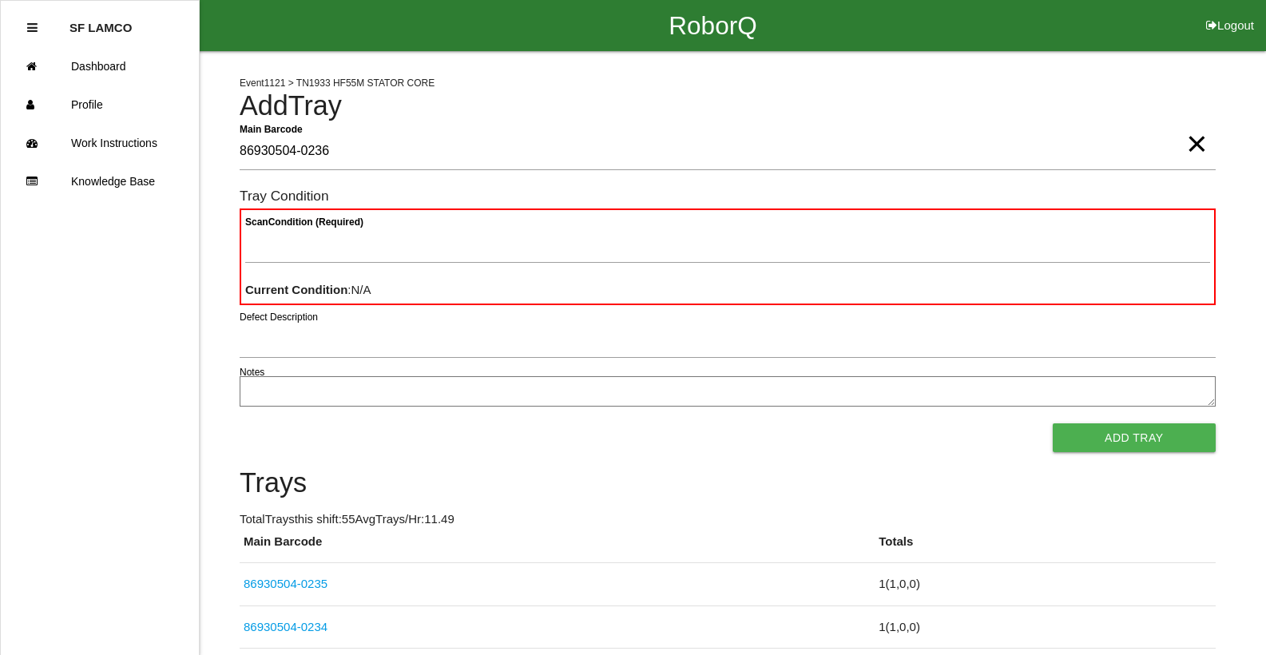
type Barcode "86930504-0236"
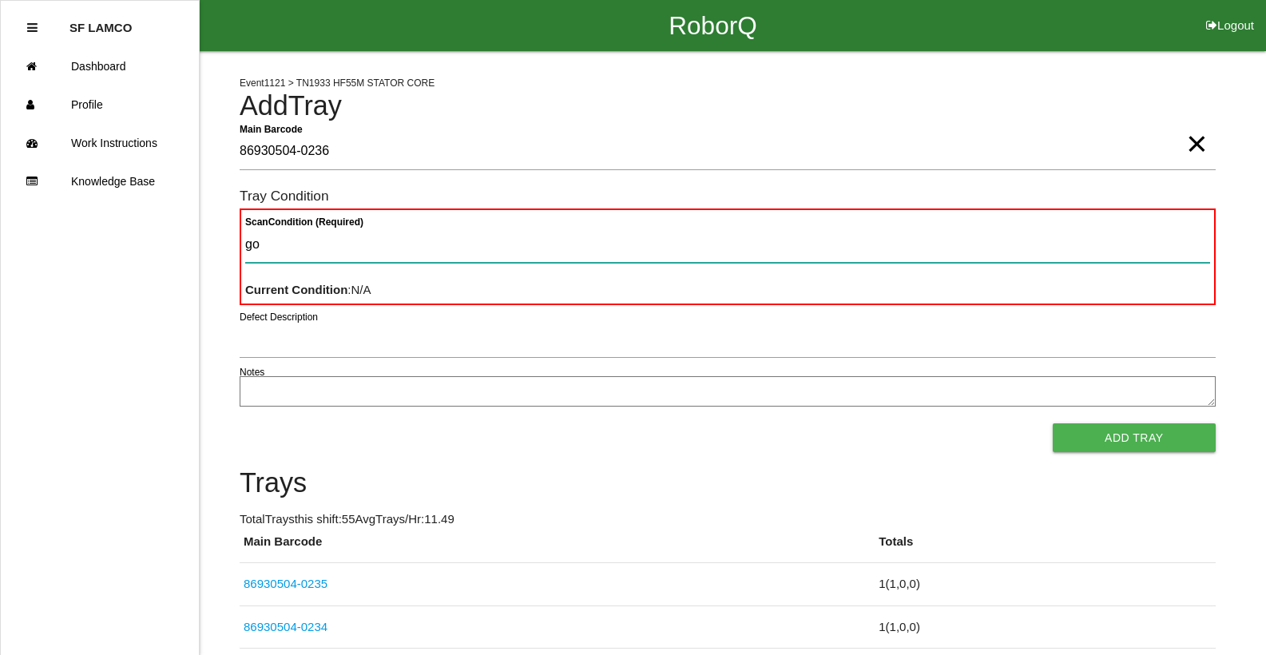
type Condition "goo"
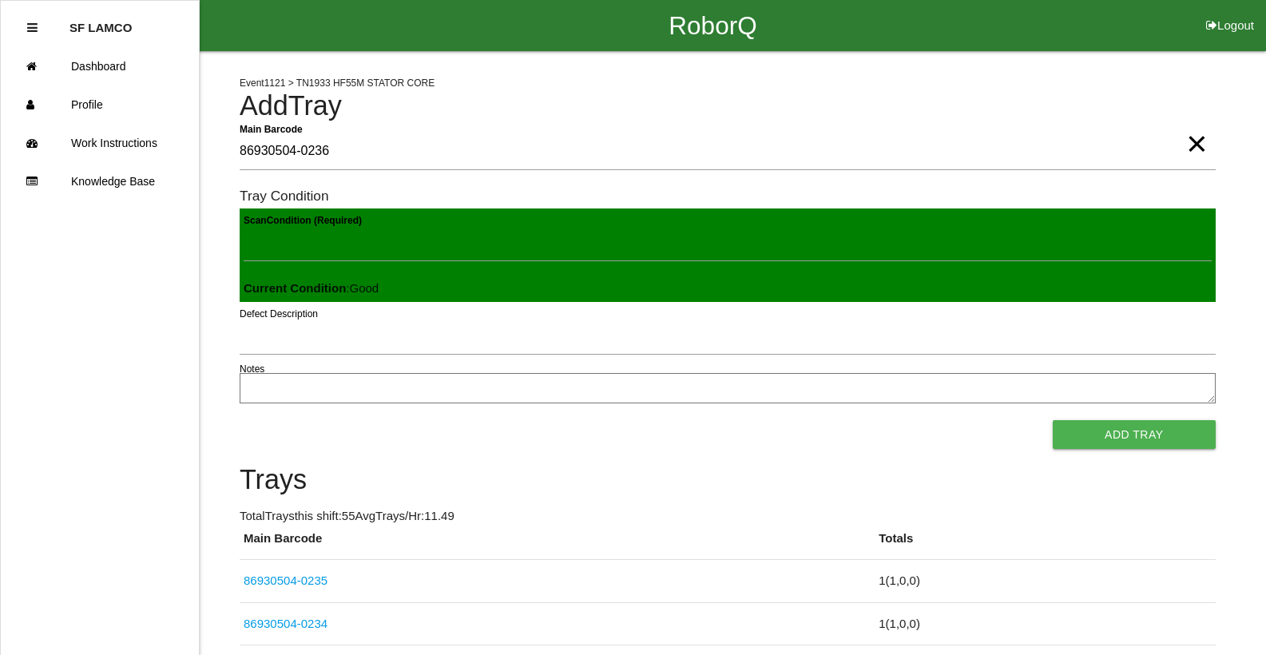
click at [1052, 420] on button "Add Tray" at bounding box center [1133, 434] width 163 height 29
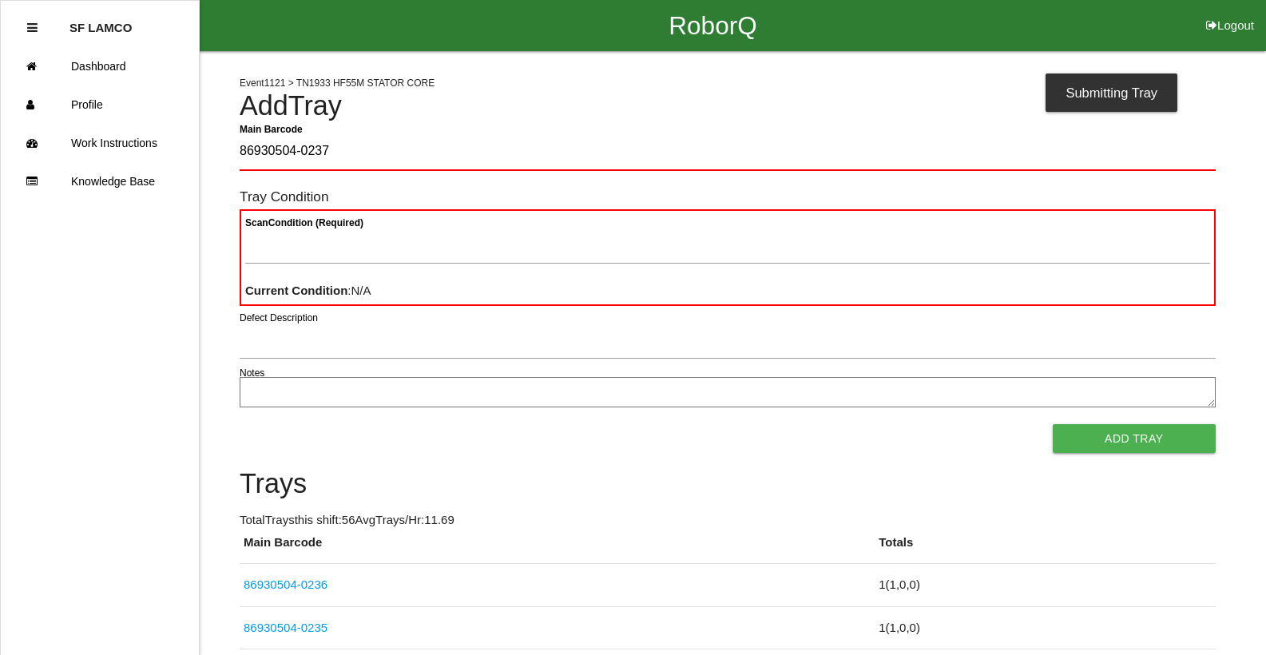
type Barcode "86930504-0237"
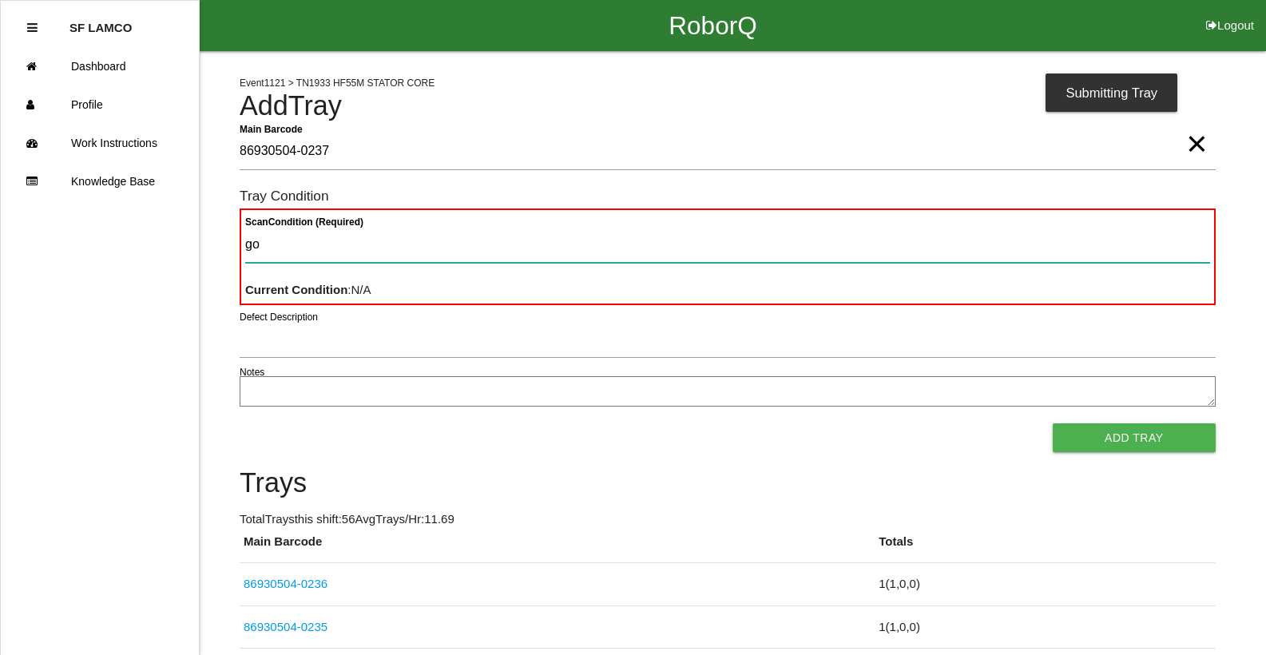
type Condition "goo"
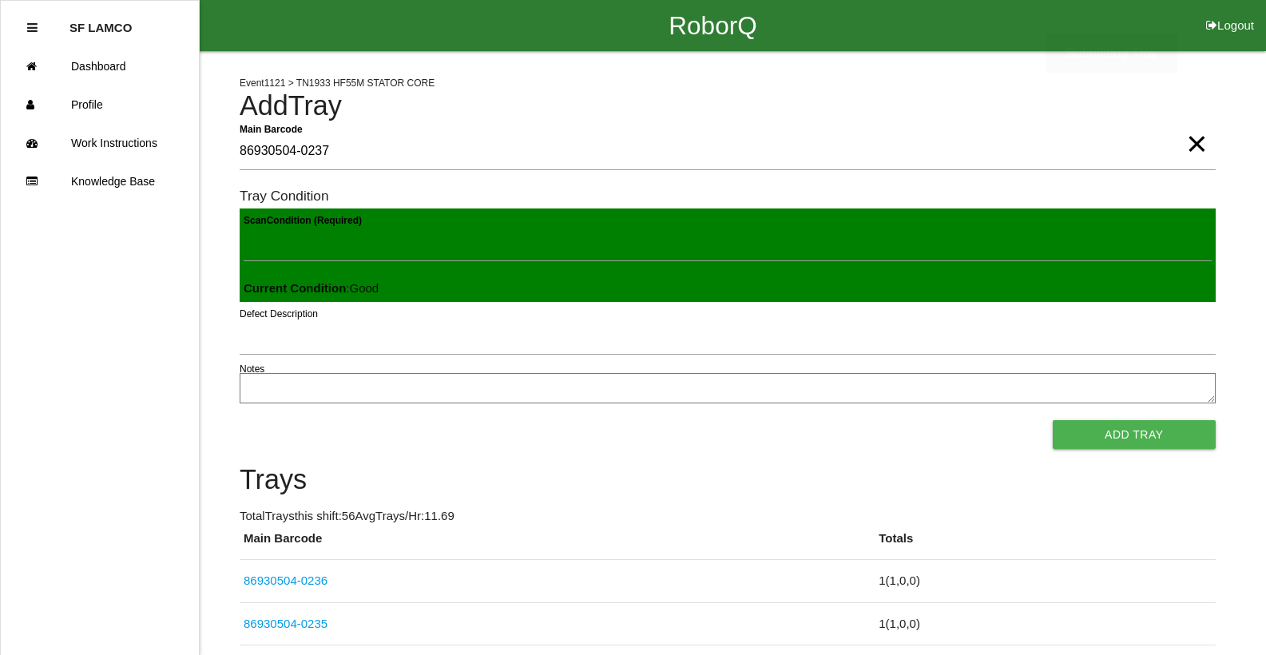
click at [1052, 420] on button "Add Tray" at bounding box center [1133, 434] width 163 height 29
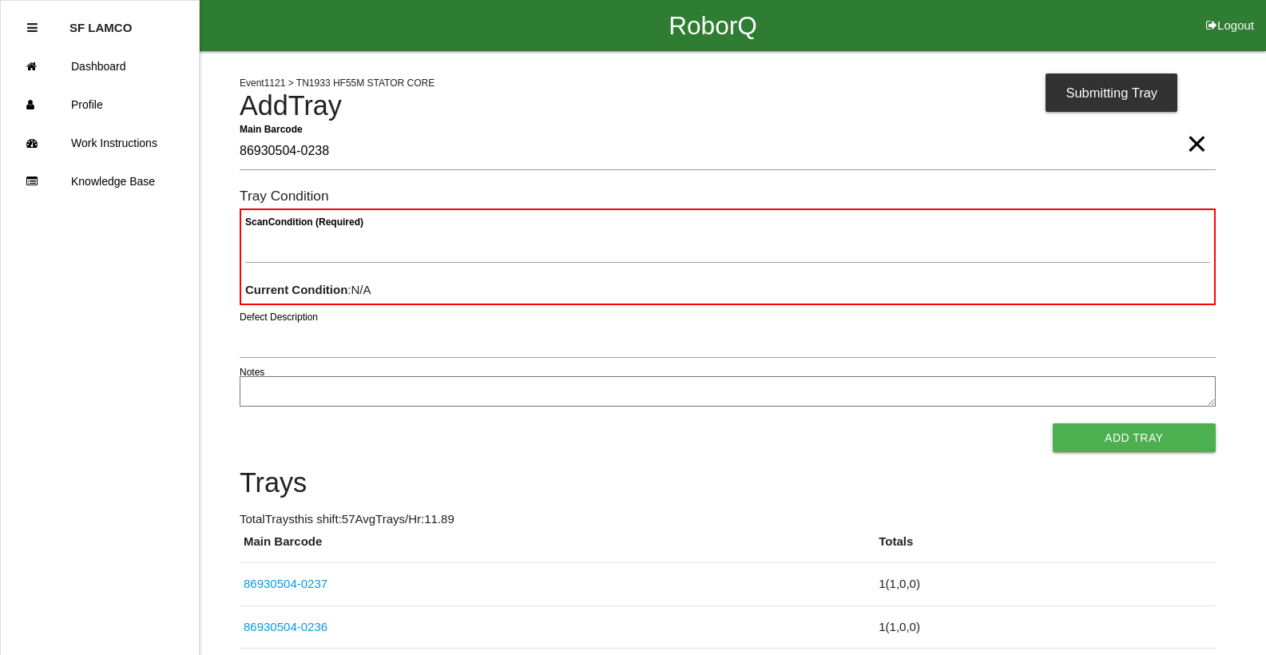
type Barcode "86930504-0238"
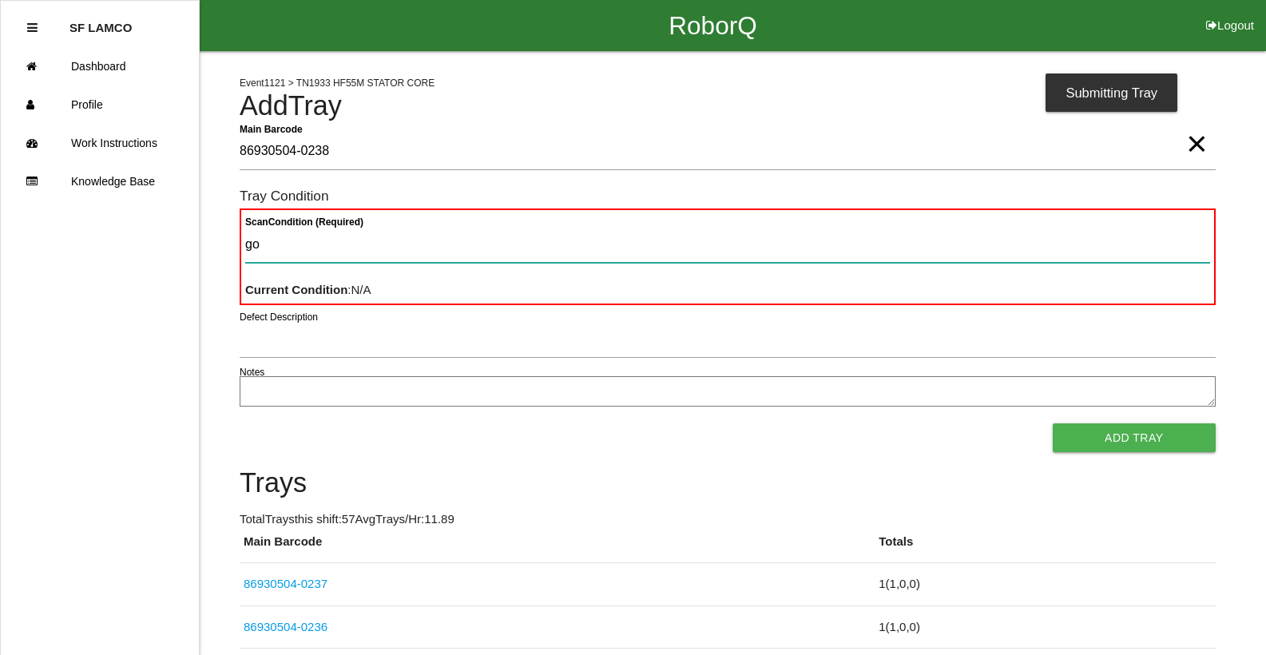
type Condition "goo"
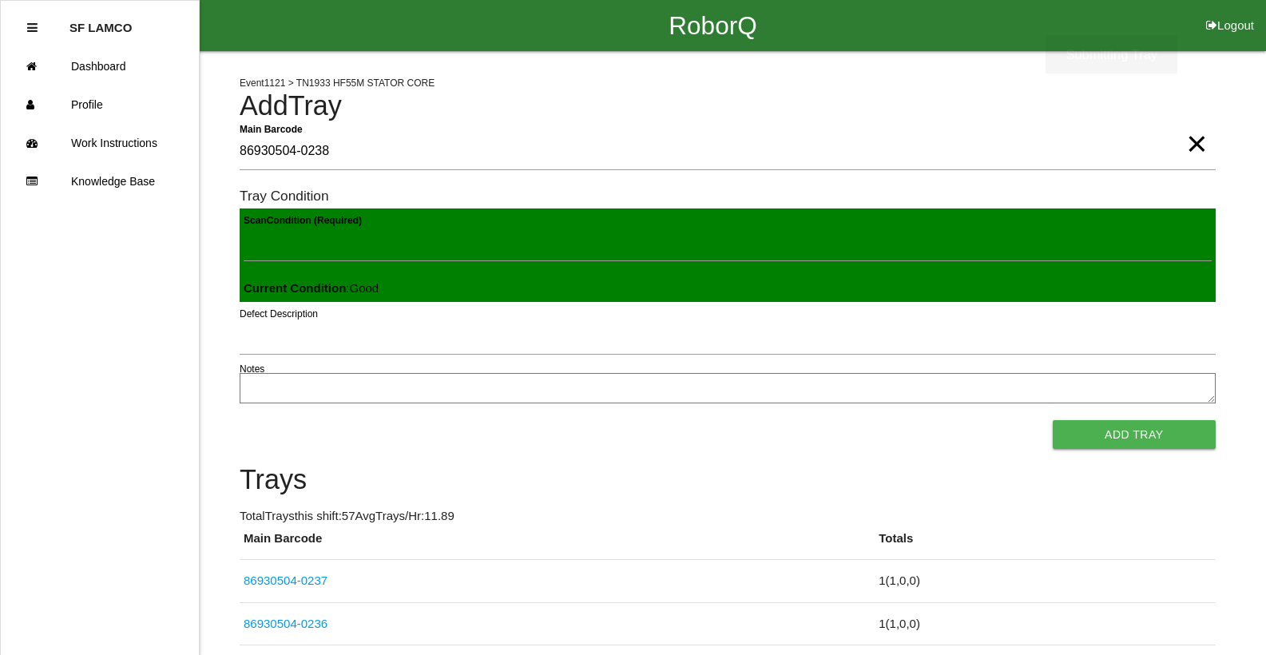
click at [1052, 420] on button "Add Tray" at bounding box center [1133, 434] width 163 height 29
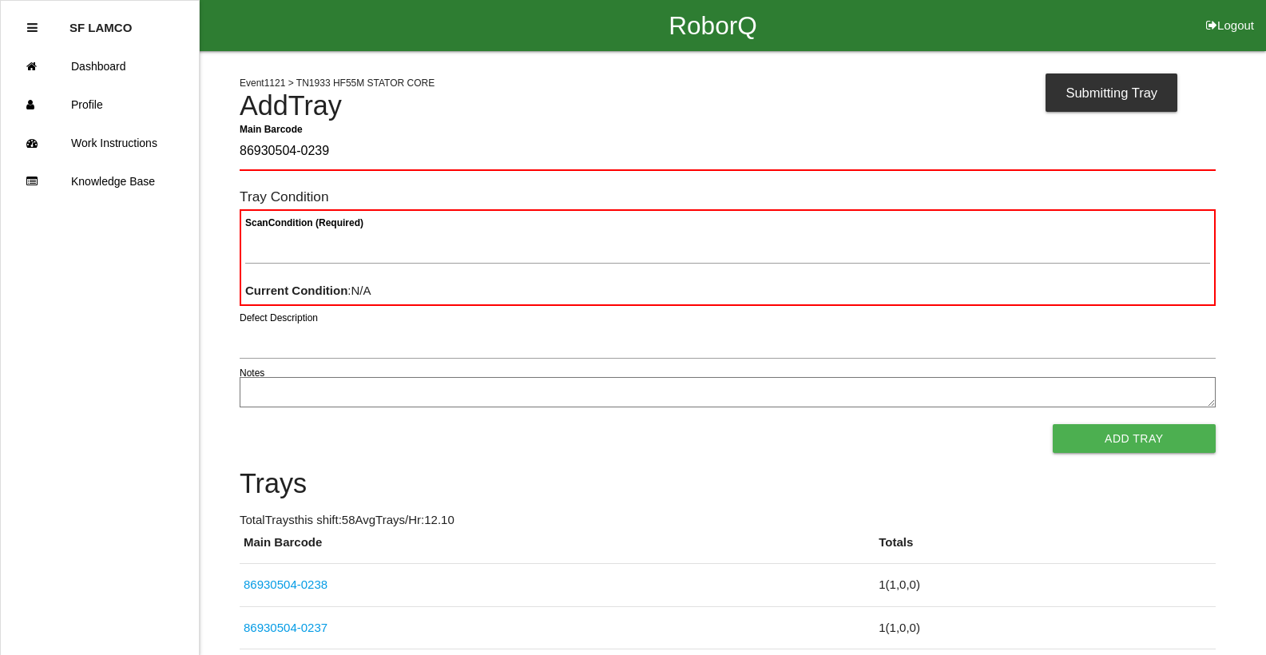
type Barcode "86930504-0239"
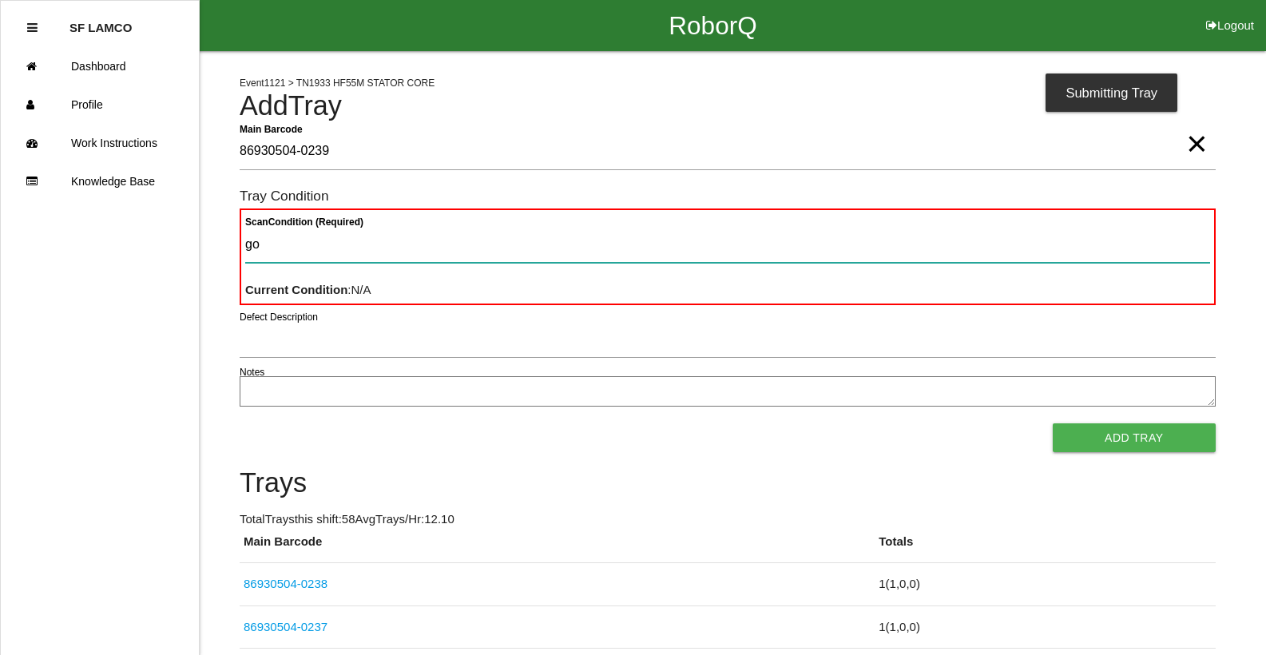
type Condition "goo"
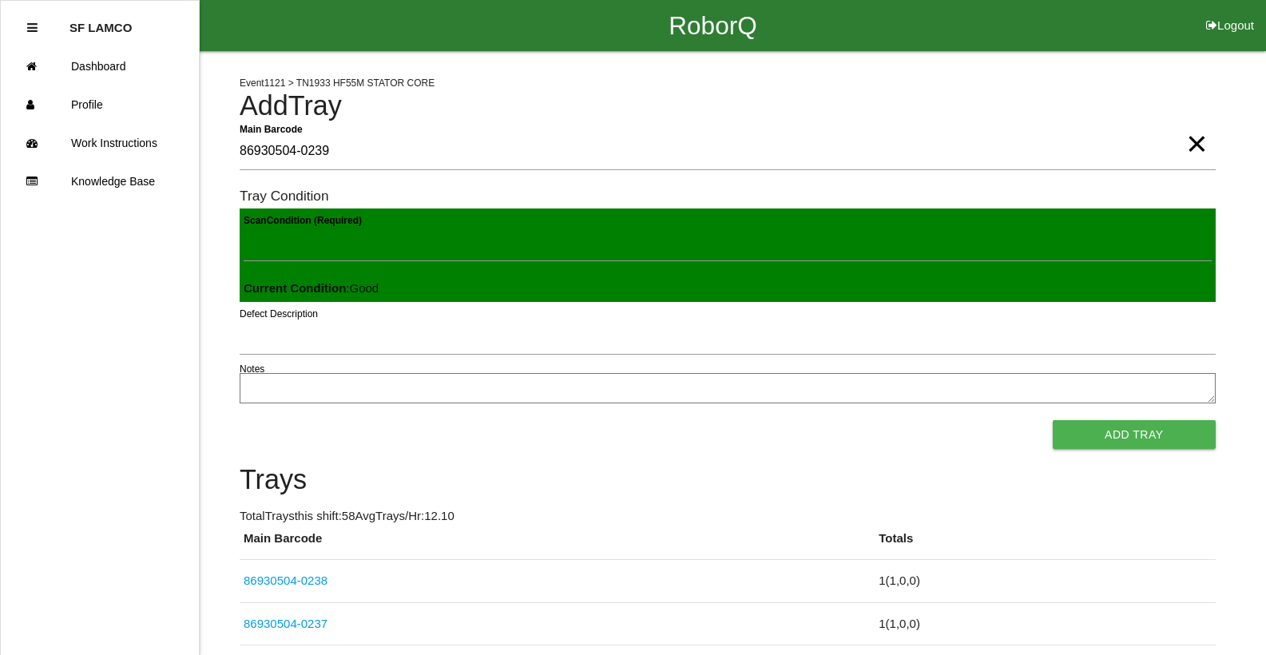
click at [1052, 420] on button "Add Tray" at bounding box center [1133, 434] width 163 height 29
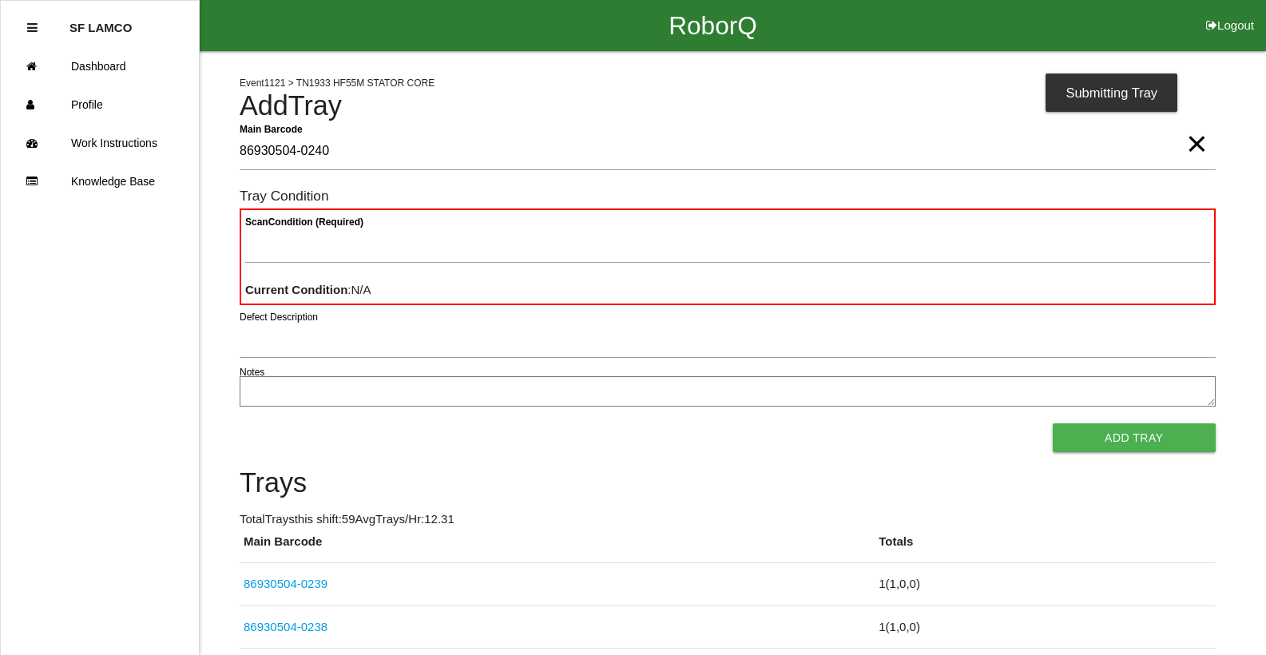
type Barcode "86930504-0240"
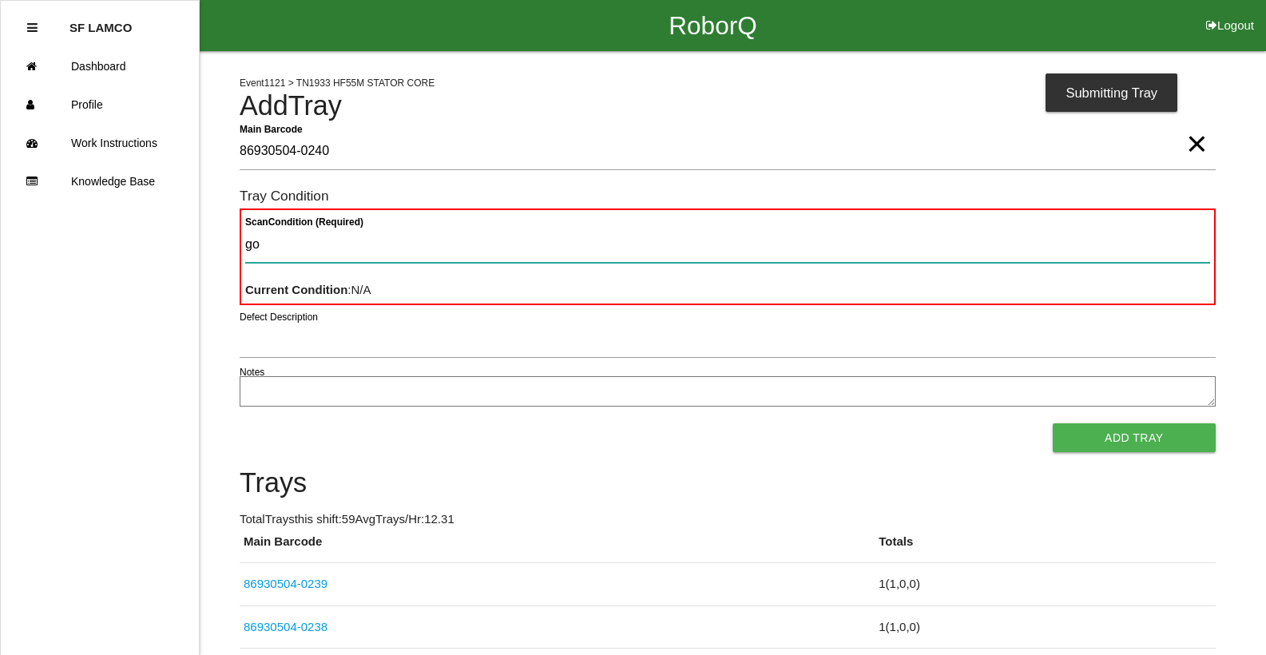
type Condition "goo"
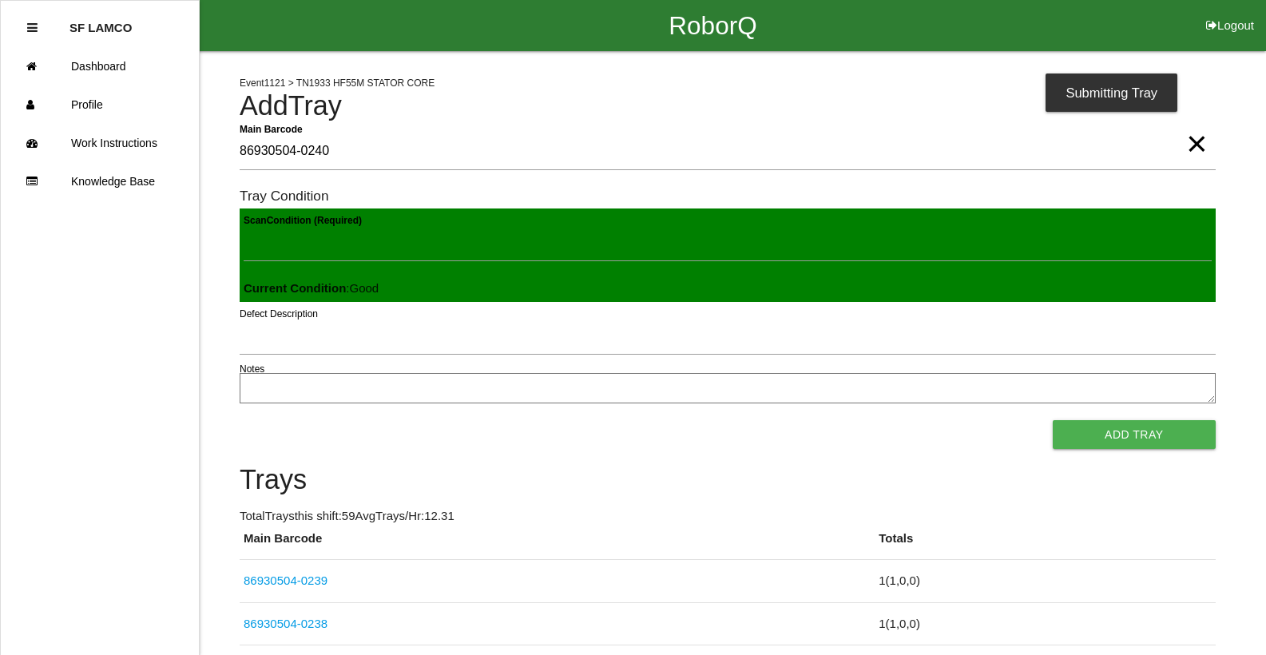
click at [1052, 420] on button "Add Tray" at bounding box center [1133, 434] width 163 height 29
